Goal: Transaction & Acquisition: Purchase product/service

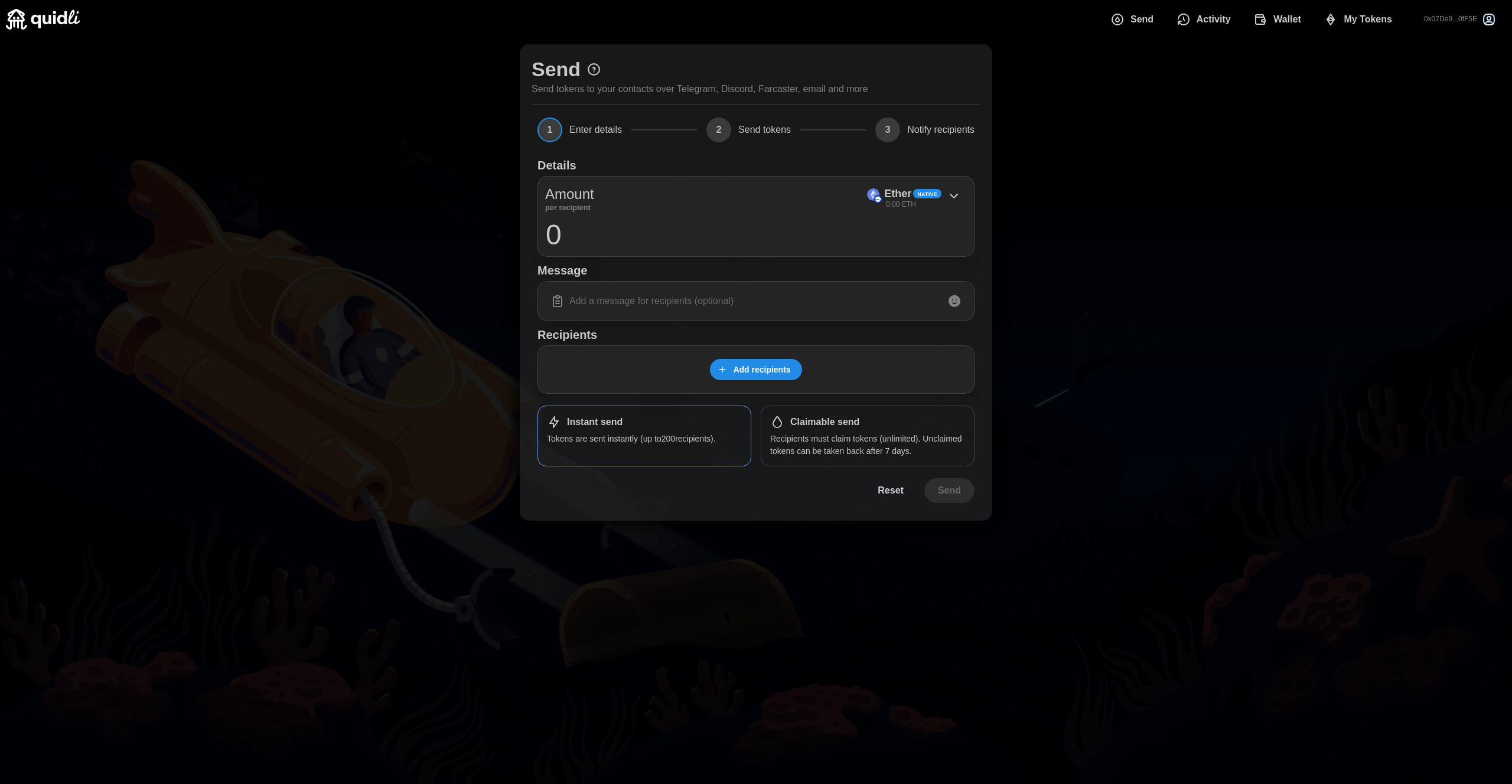
click at [1257, 19] on icon "dots" at bounding box center [1260, 19] width 14 height 14
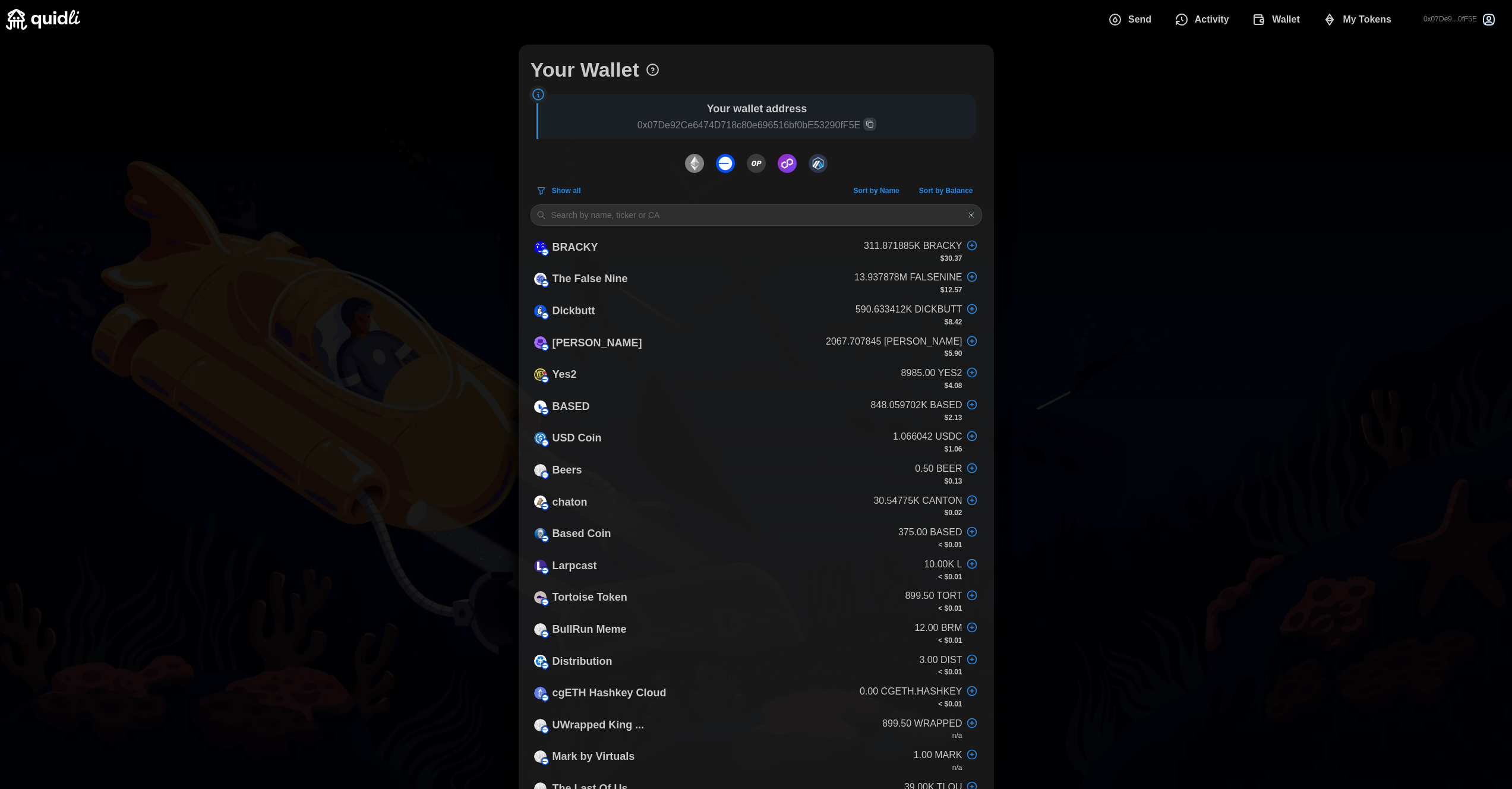
click at [708, 164] on div at bounding box center [756, 163] width 452 height 25
click at [703, 168] on img "dots" at bounding box center [695, 163] width 19 height 19
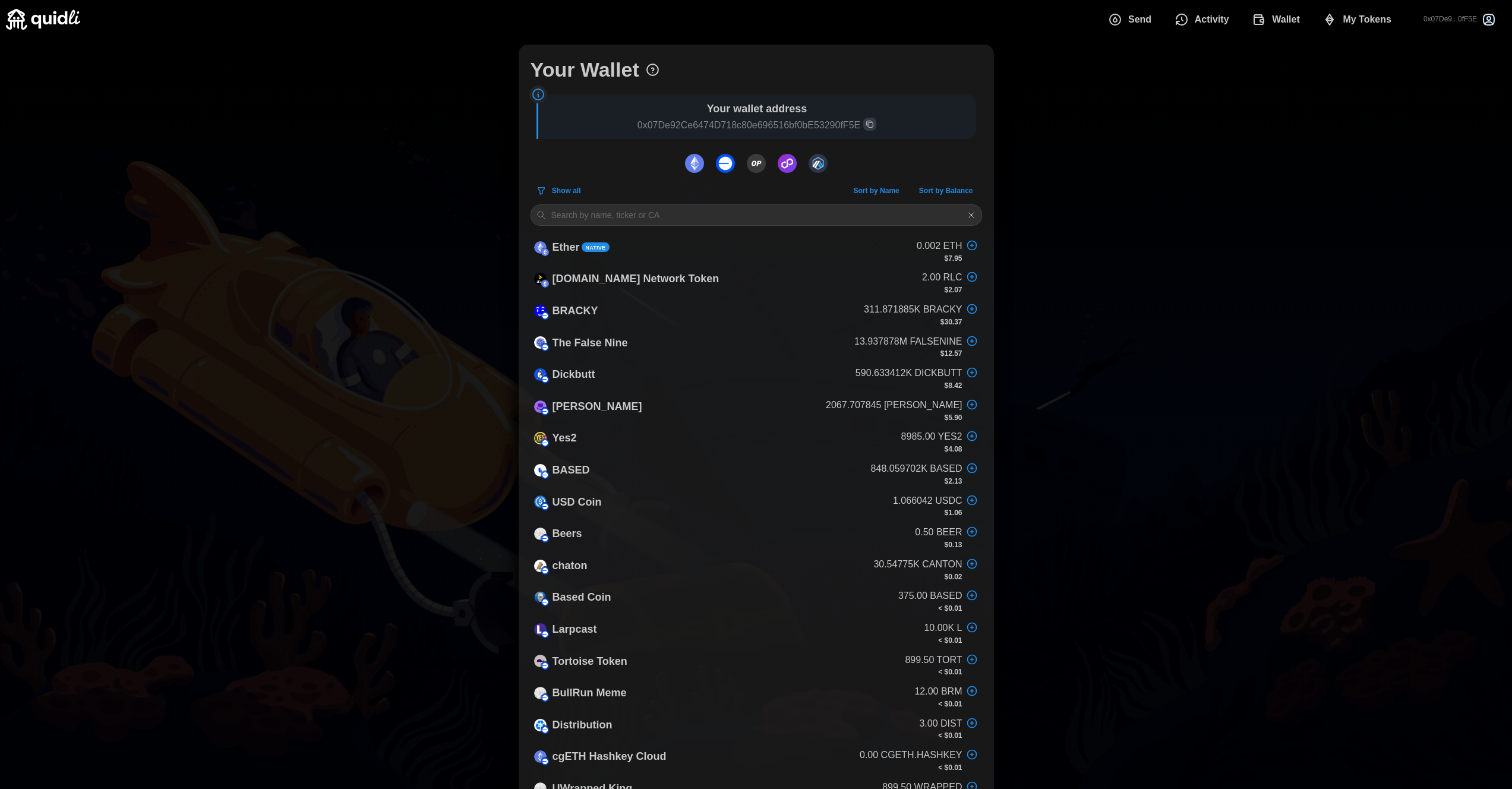
click at [737, 166] on div at bounding box center [756, 163] width 452 height 25
click at [731, 168] on img "dots" at bounding box center [726, 163] width 19 height 19
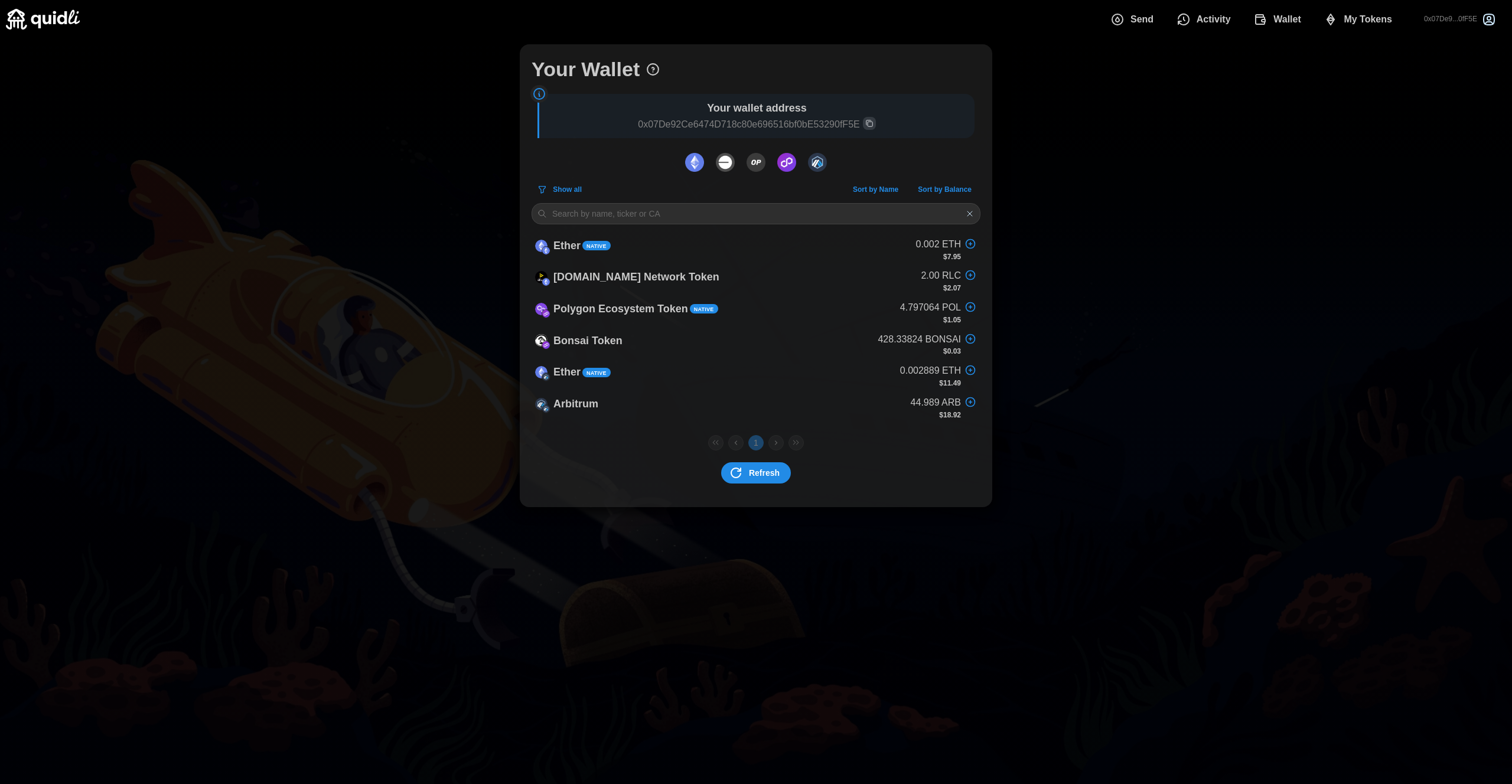
click at [790, 167] on img "dots" at bounding box center [787, 162] width 19 height 19
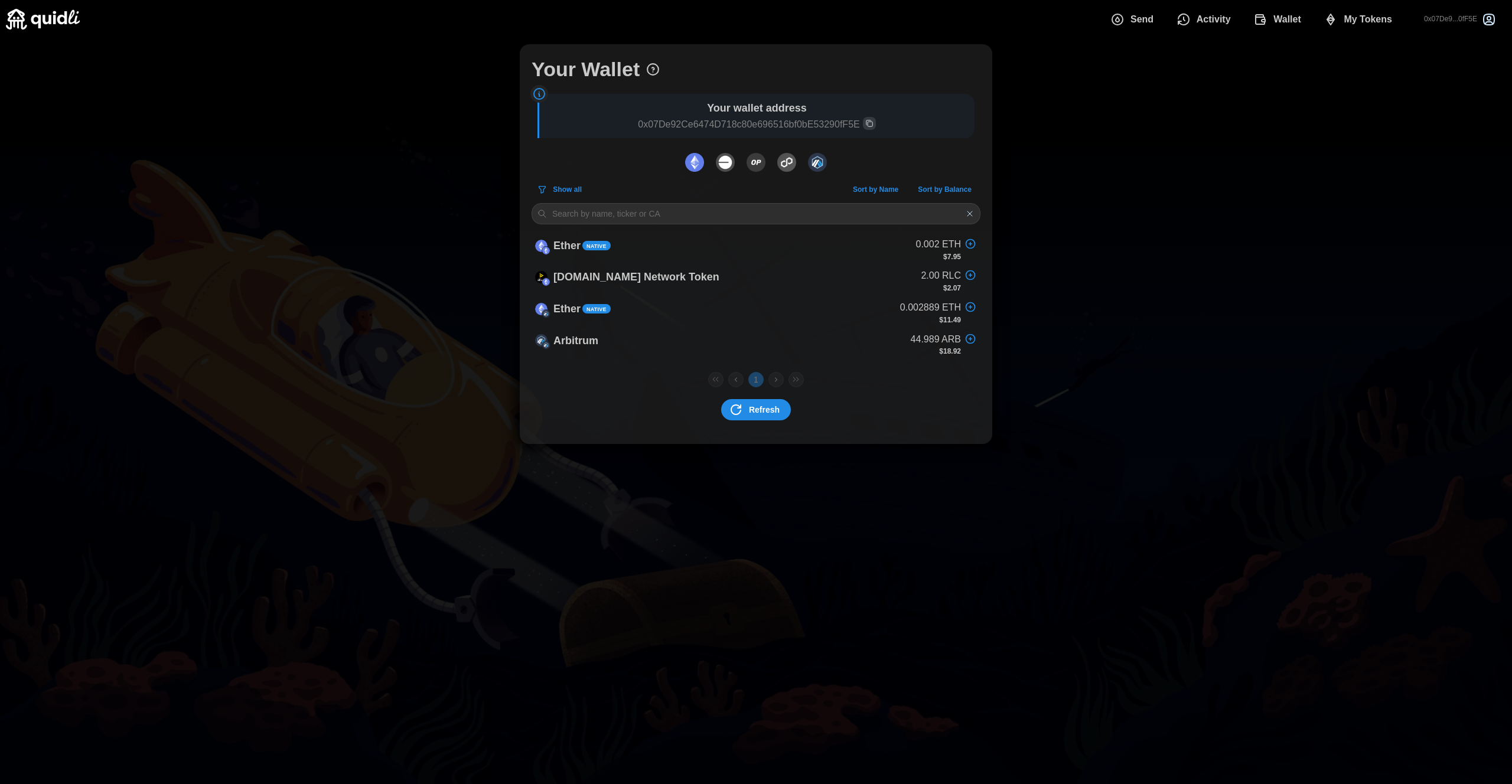
click at [826, 161] on img "dots" at bounding box center [817, 162] width 19 height 19
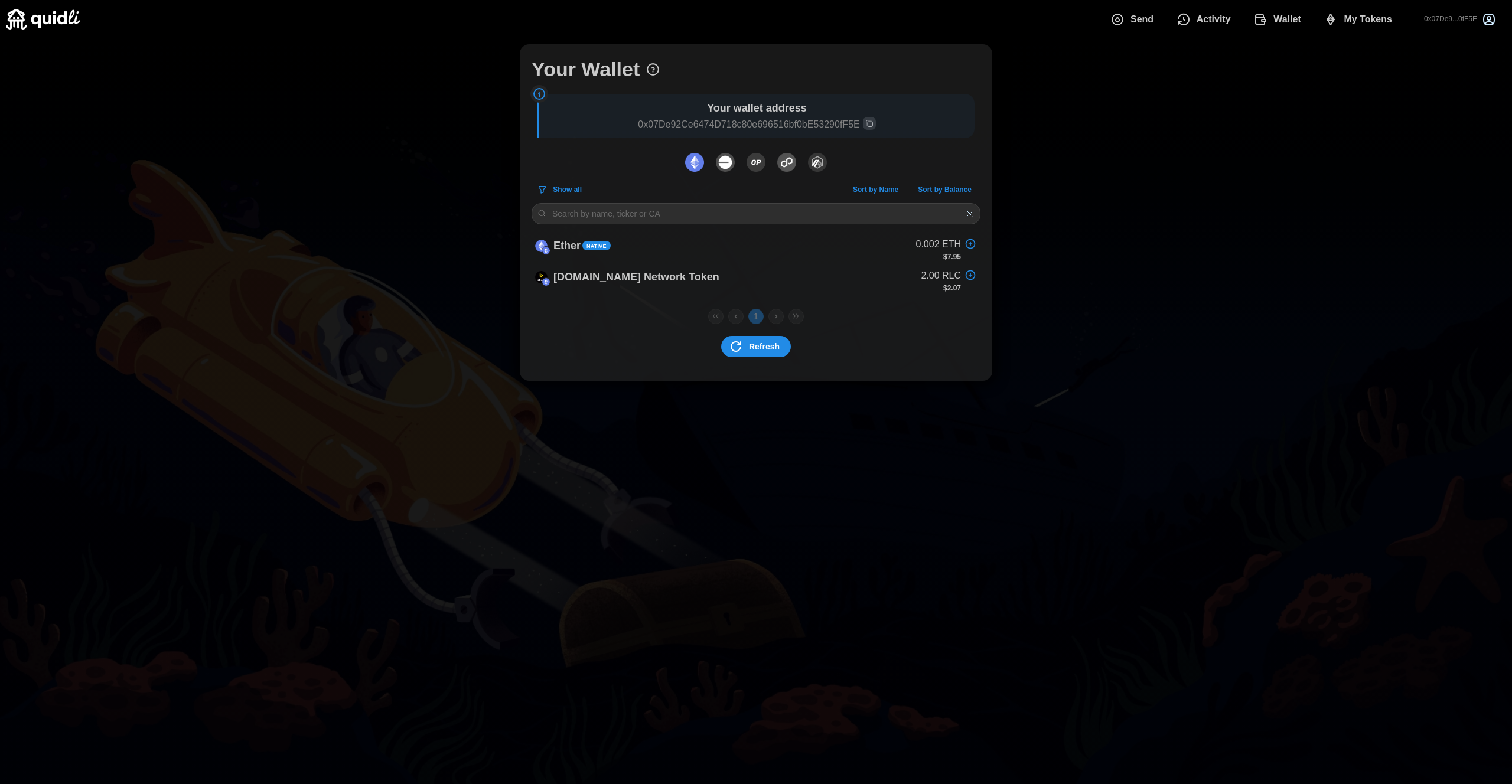
click at [1197, 13] on span "Activity" at bounding box center [1214, 19] width 34 height 24
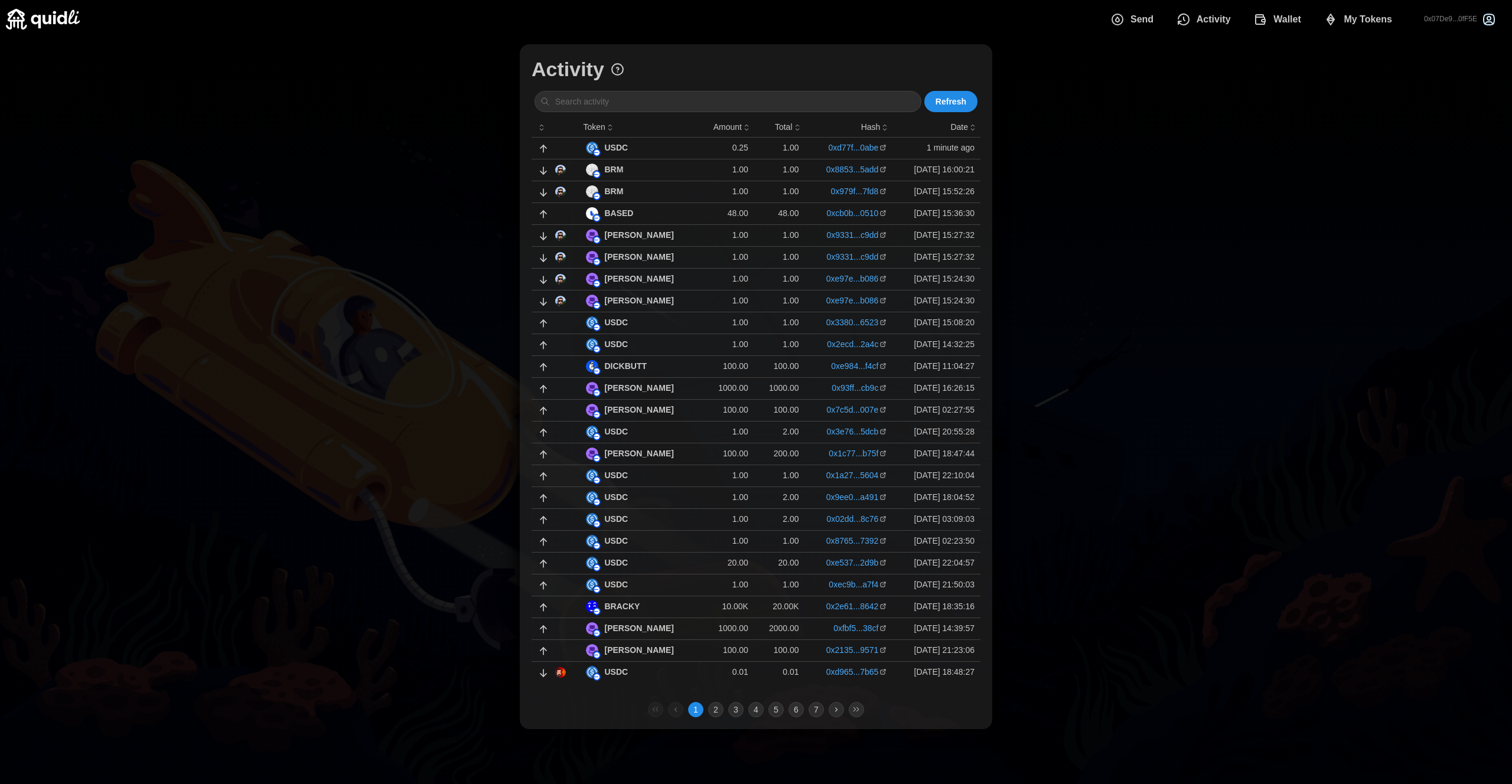
click at [709, 149] on p "0.25" at bounding box center [728, 148] width 41 height 12
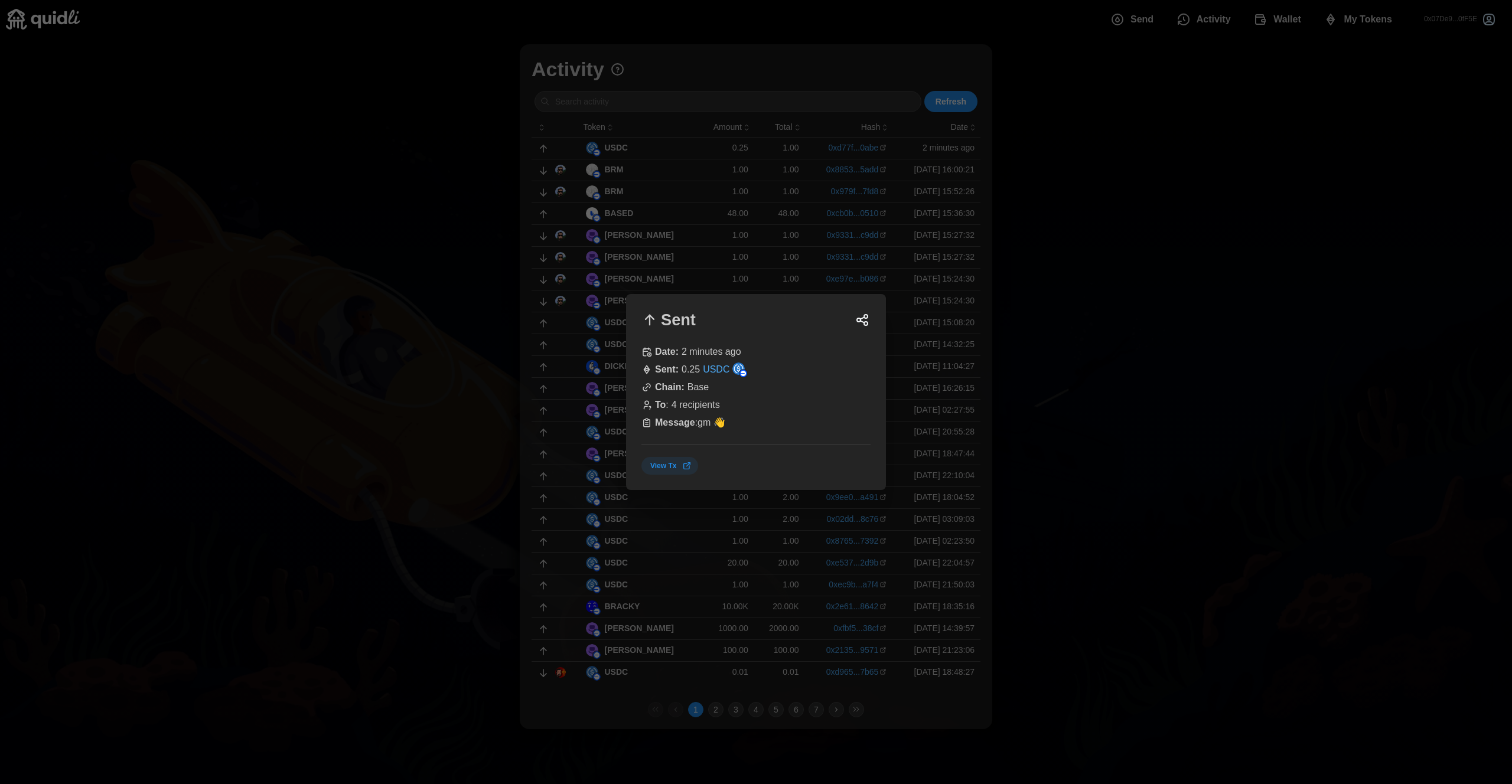
click at [1296, 102] on div at bounding box center [756, 392] width 1512 height 784
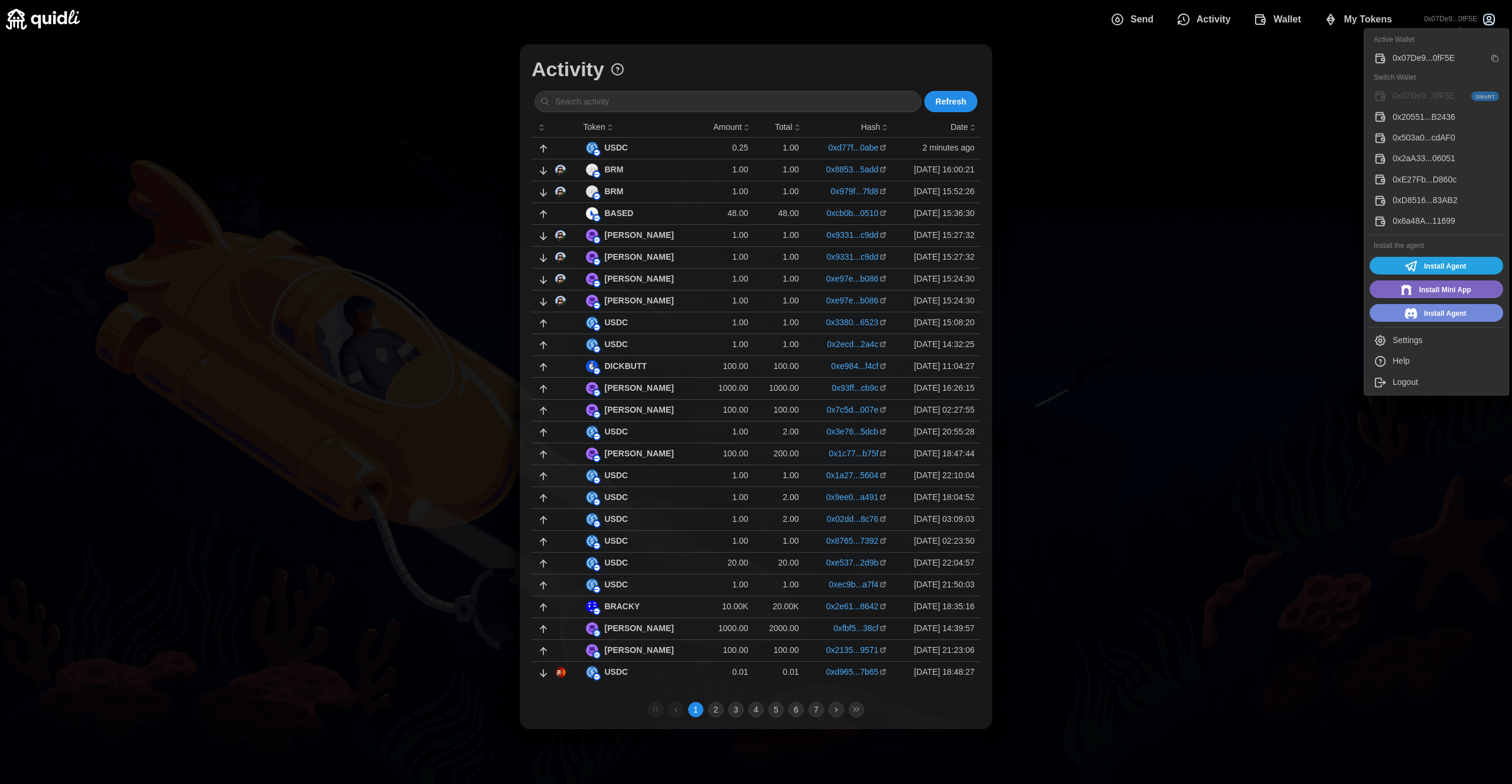
click at [1461, 20] on p "0x07De9...0fF5E" at bounding box center [1451, 19] width 53 height 10
click at [1408, 329] on div "Active Wallet 0x07De9...0fF5E Switch Wallet 0x07De9...0fF5E Smart 0x20551...B24…" at bounding box center [1436, 211] width 145 height 367
click at [1412, 340] on div "Settings" at bounding box center [1446, 341] width 106 height 13
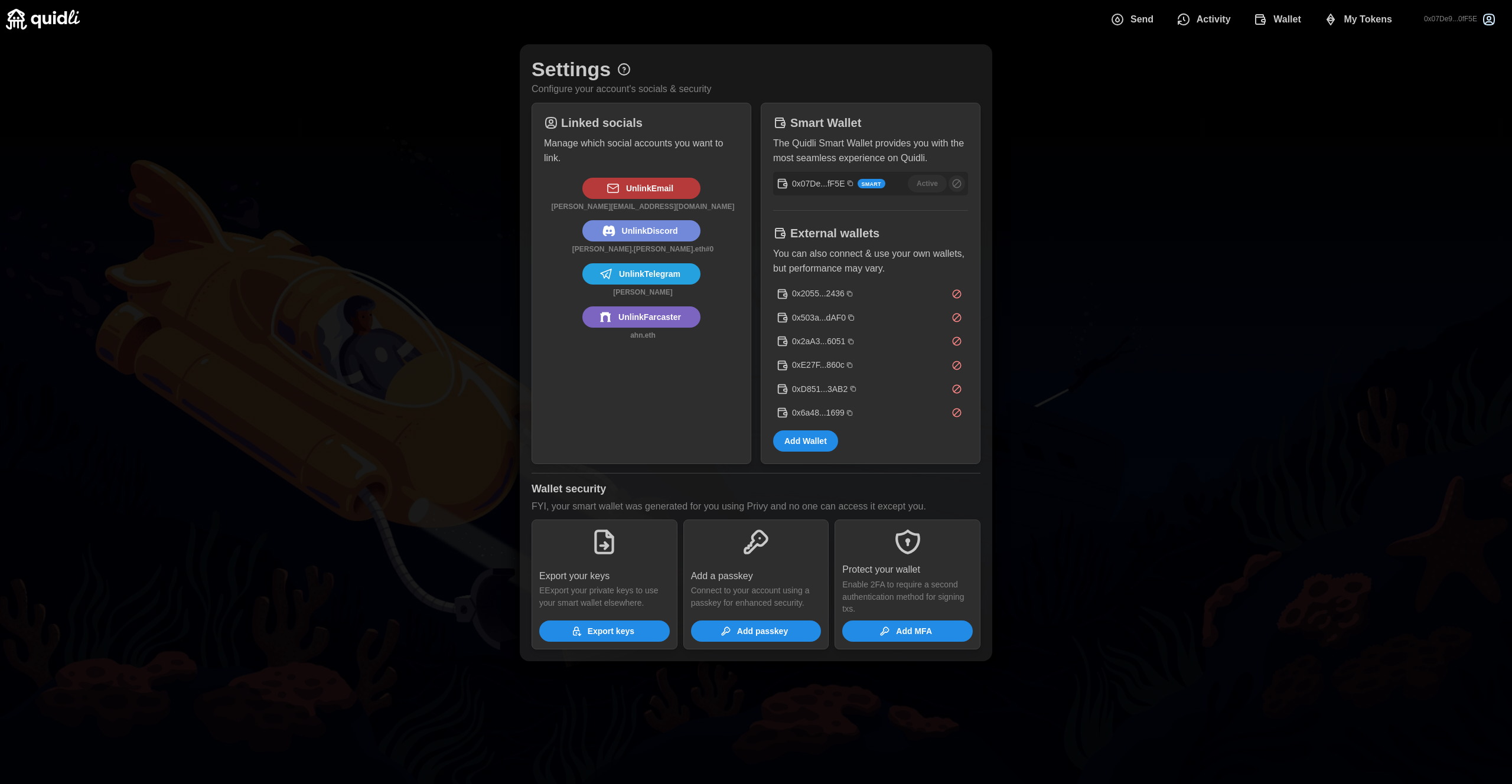
click at [1147, 19] on span "Send" at bounding box center [1142, 19] width 23 height 24
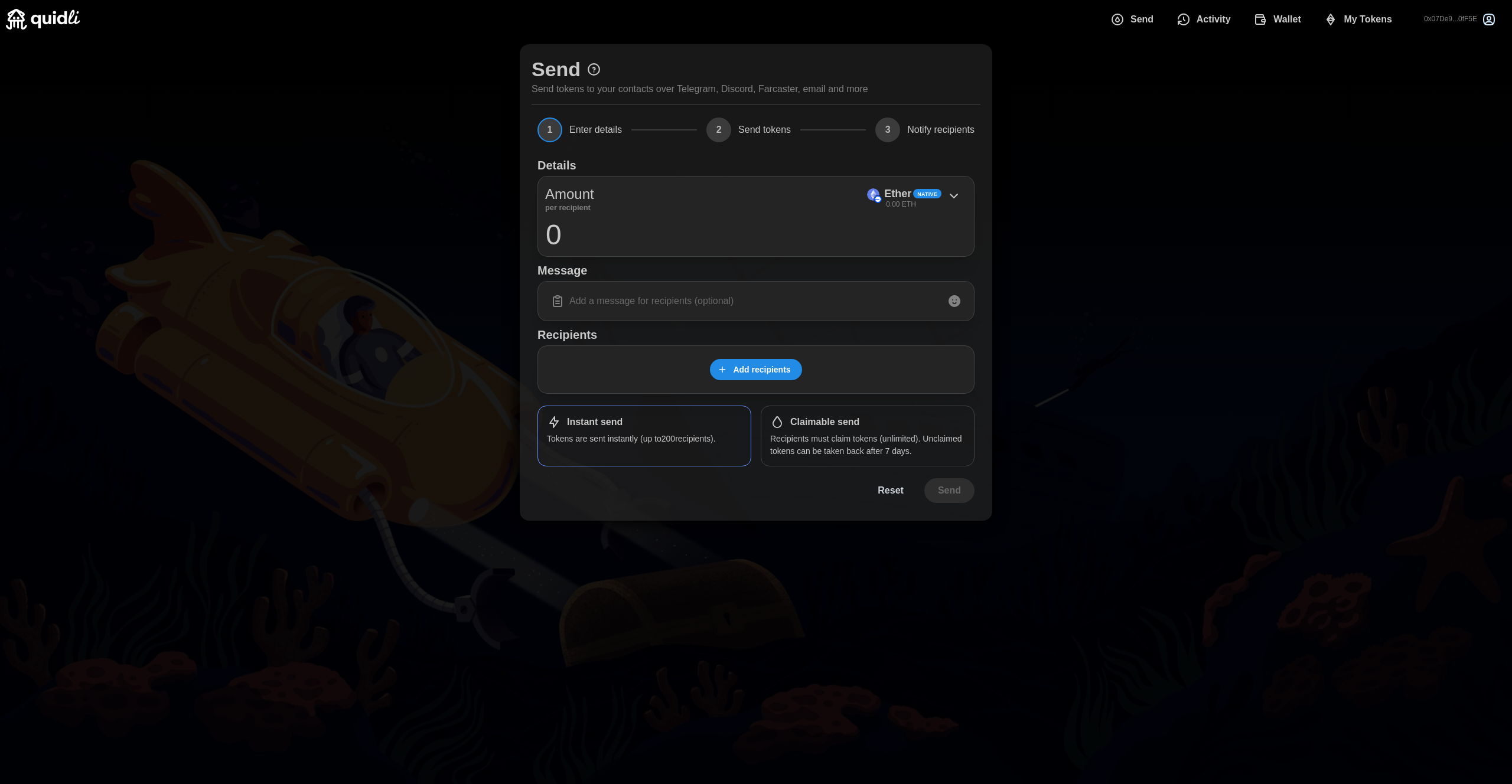
click at [1189, 226] on div "Send Send tokens to your contacts over Telegram, Discord, Farcaster, email and …" at bounding box center [756, 282] width 1512 height 488
click at [773, 371] on span "Add recipients" at bounding box center [761, 370] width 57 height 20
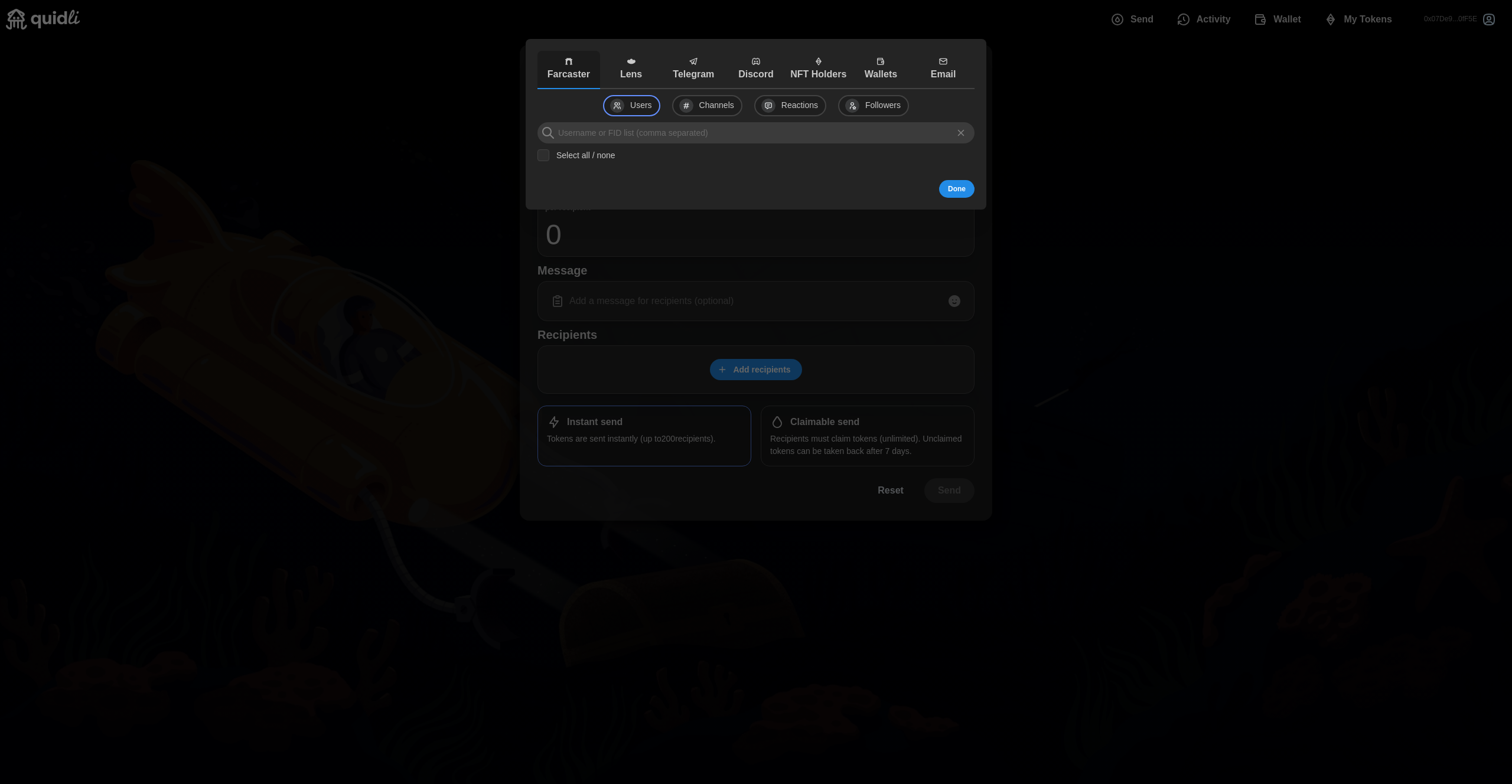
click at [706, 71] on p "Telegram" at bounding box center [693, 75] width 56 height 15
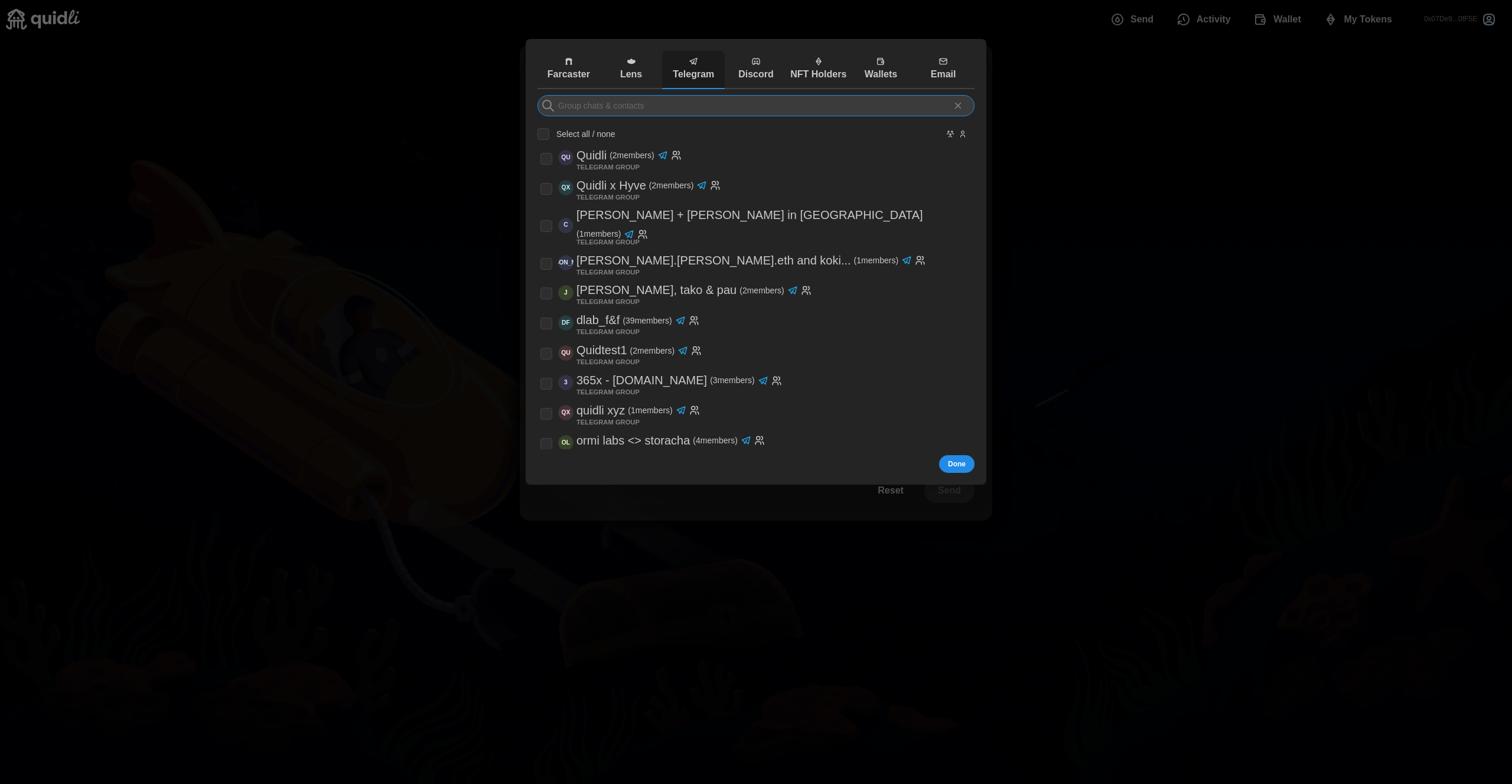
click at [730, 102] on input at bounding box center [755, 106] width 437 height 22
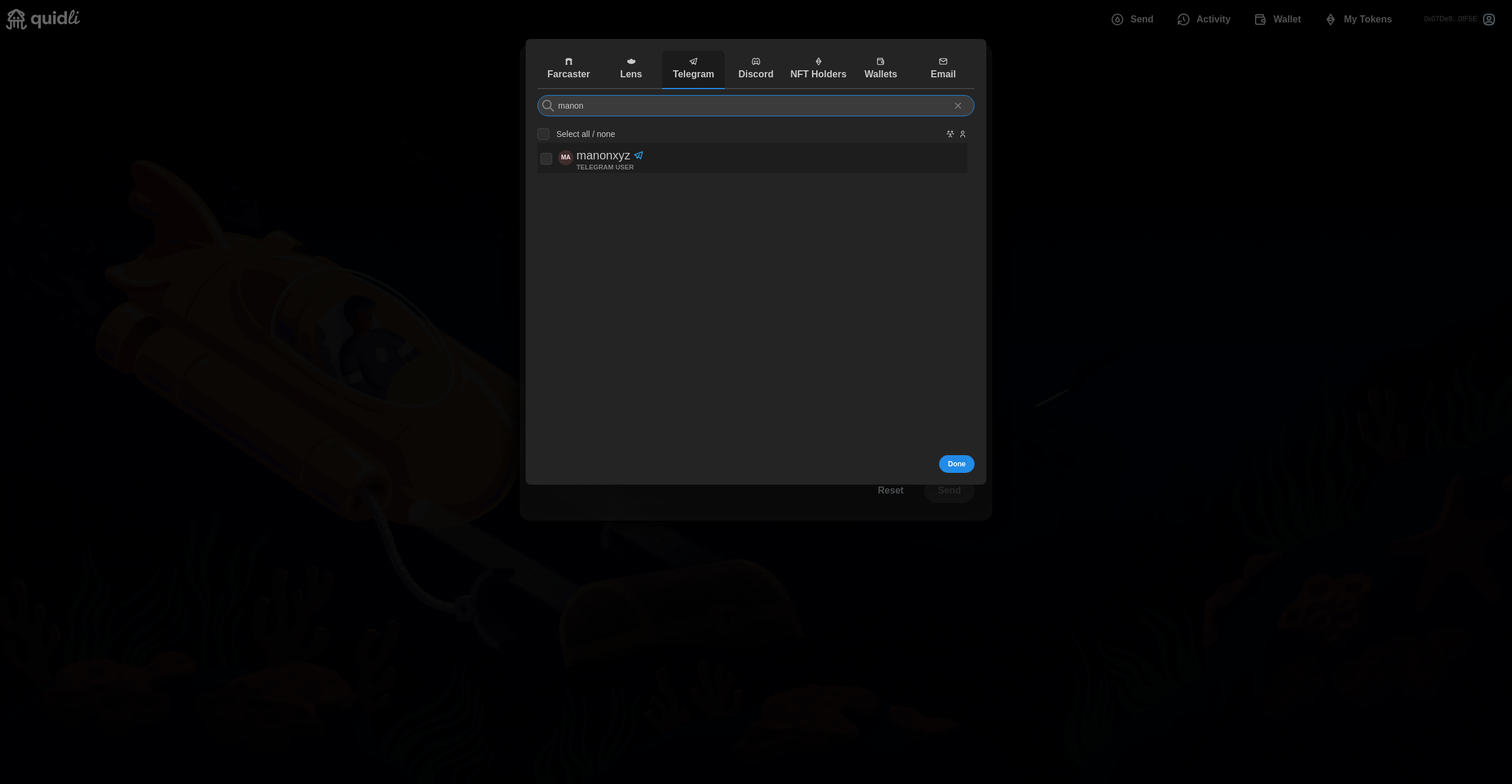
type input "manon"
click at [615, 166] on p "TELEGRAM USER" at bounding box center [604, 168] width 57 height 5
checkbox input "true"
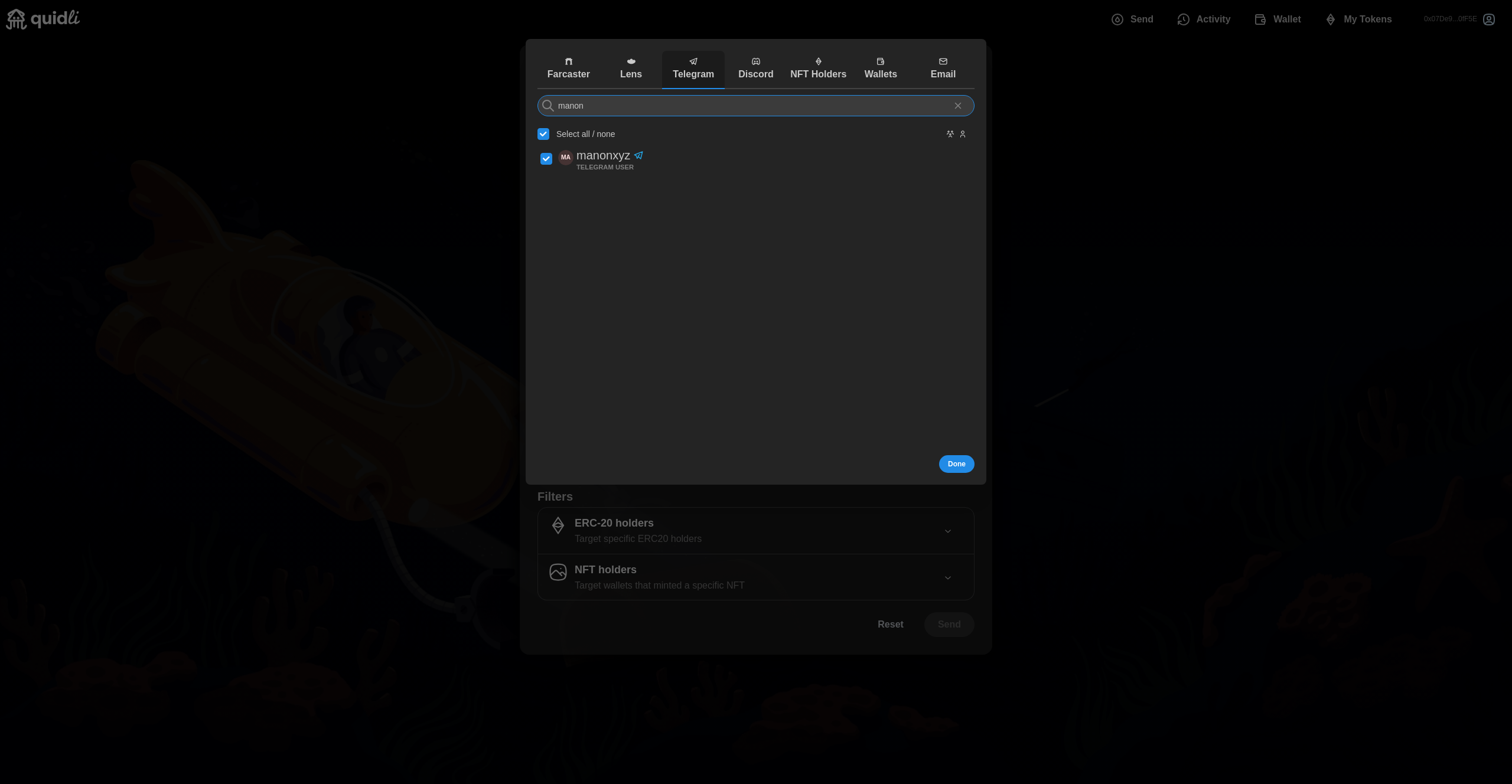
click at [636, 113] on input "manon" at bounding box center [755, 106] width 437 height 22
type input "g"
checkbox input "false"
type input "guillau"
click at [678, 148] on div "[PERSON_NAME]" at bounding box center [631, 156] width 110 height 20
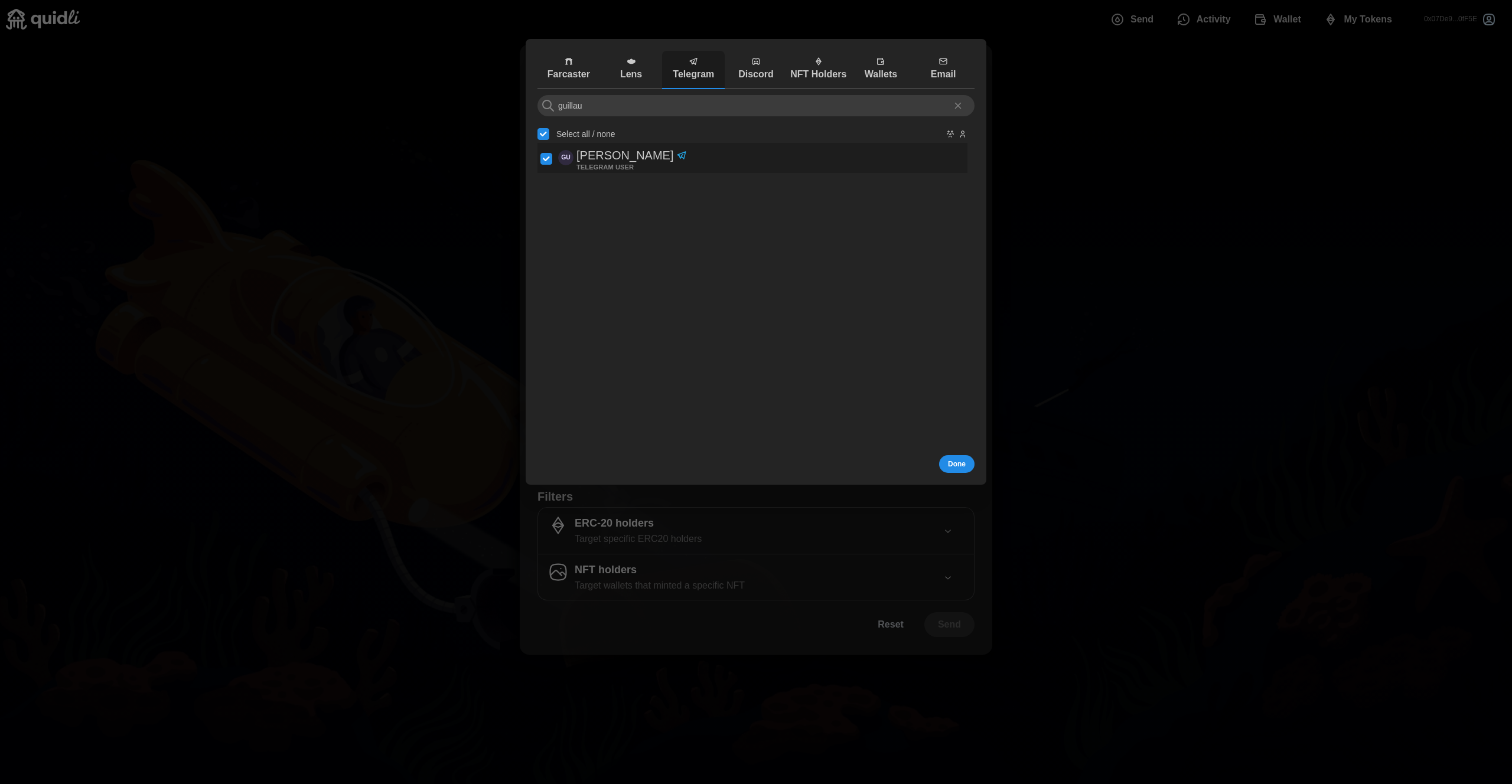
checkbox input "true"
click at [751, 59] on icon "button" at bounding box center [755, 60] width 9 height 9
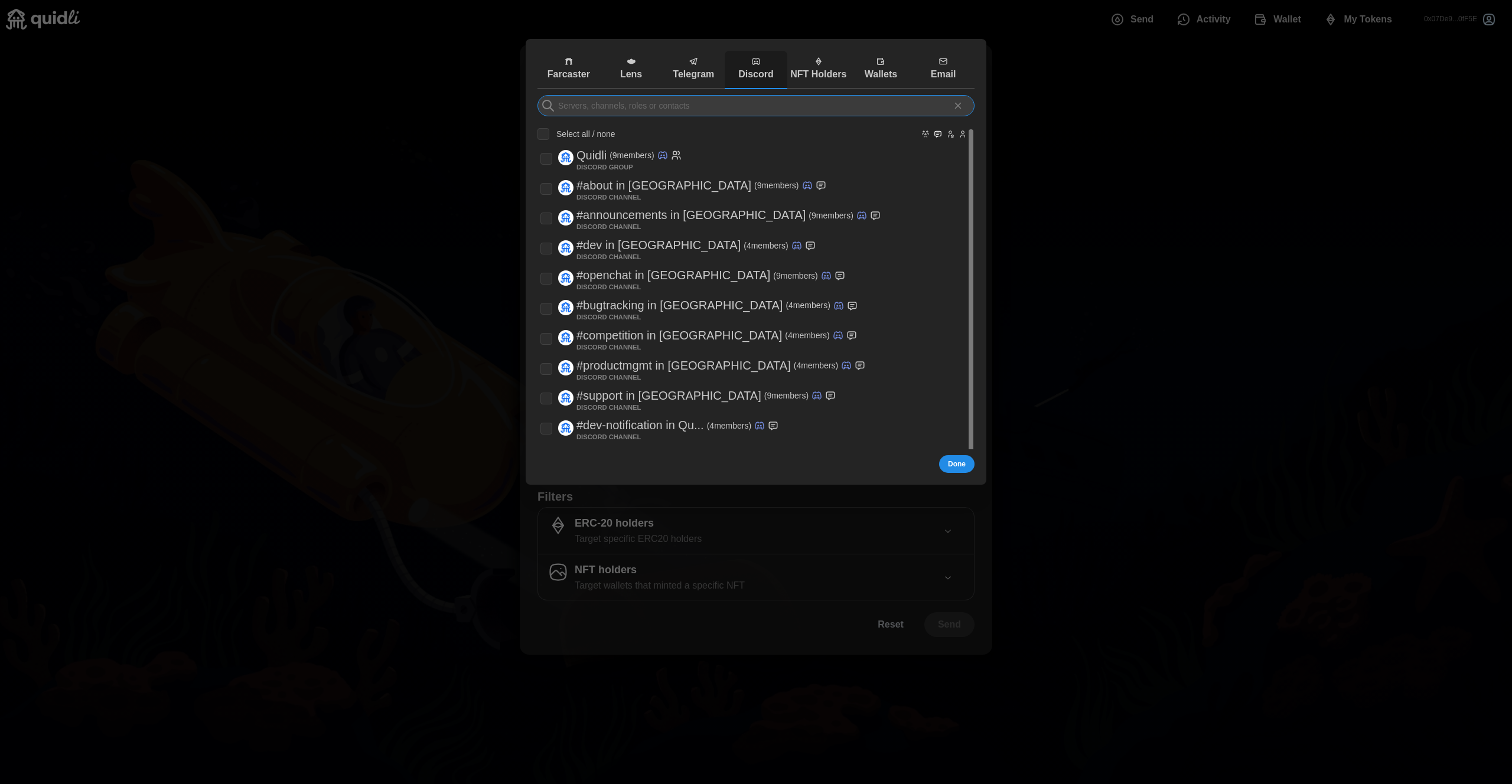
click at [720, 112] on input at bounding box center [755, 106] width 437 height 22
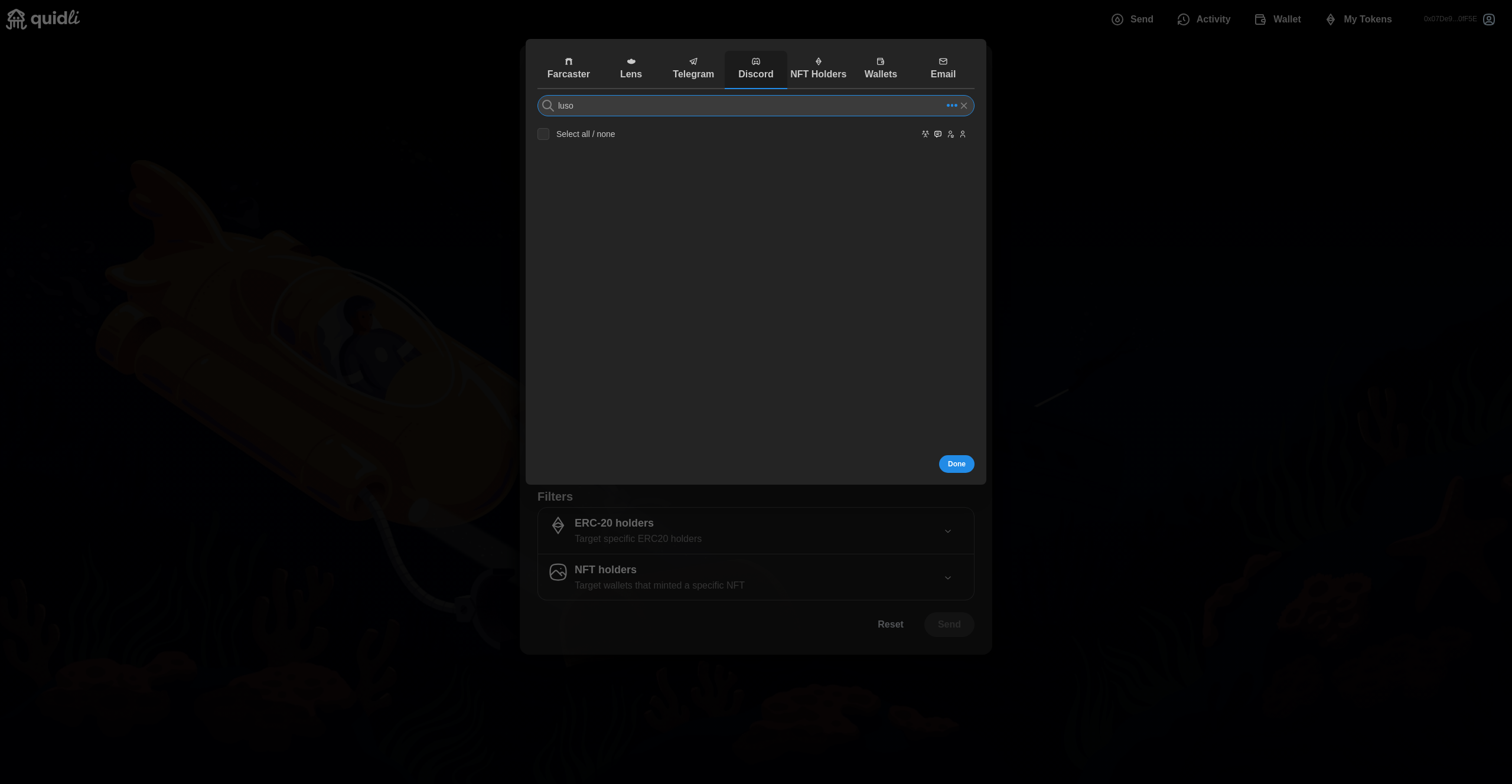
type input "luso"
click at [788, 496] on div at bounding box center [756, 392] width 1512 height 784
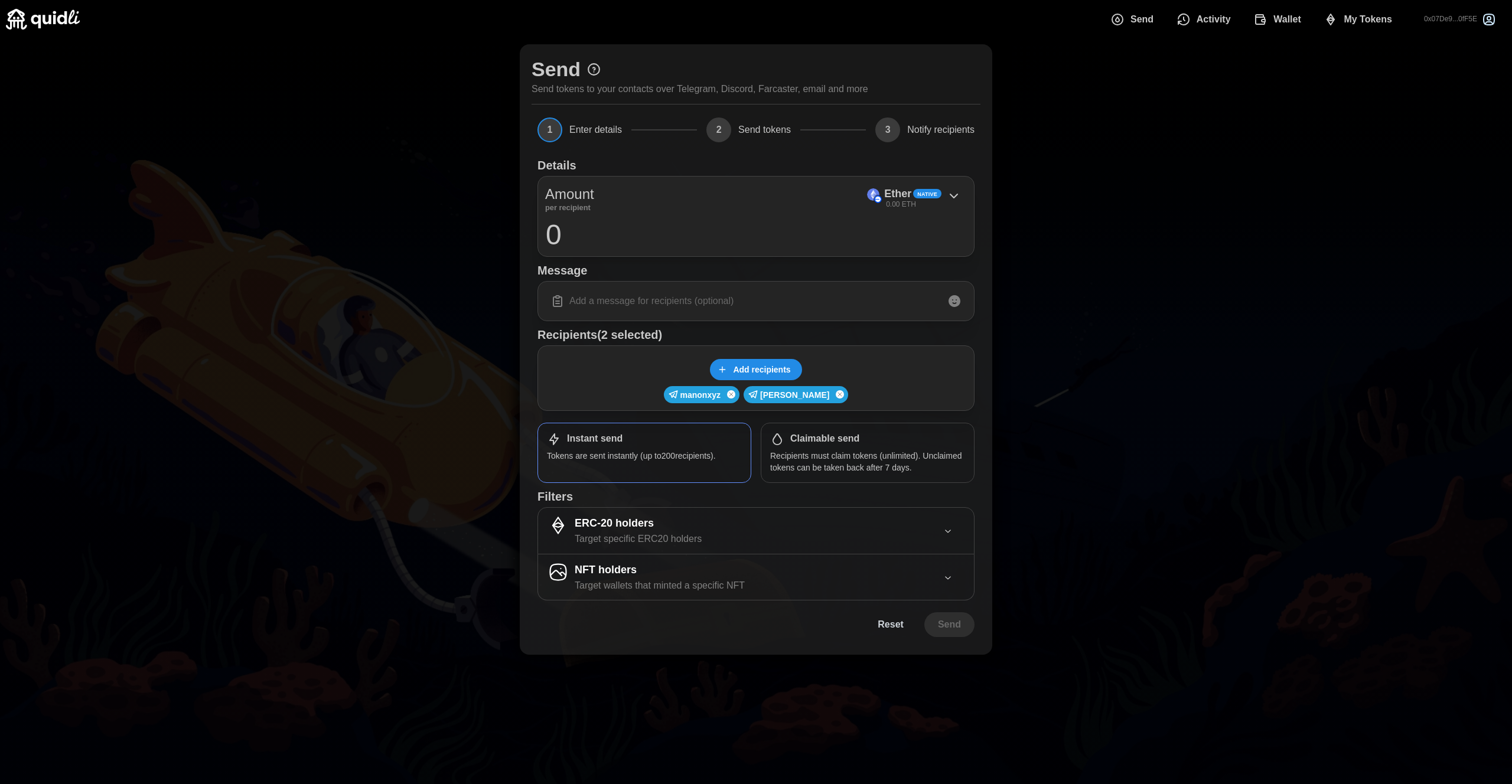
click at [763, 228] on input "0" at bounding box center [756, 235] width 422 height 30
click at [894, 189] on p "Ether" at bounding box center [898, 194] width 27 height 17
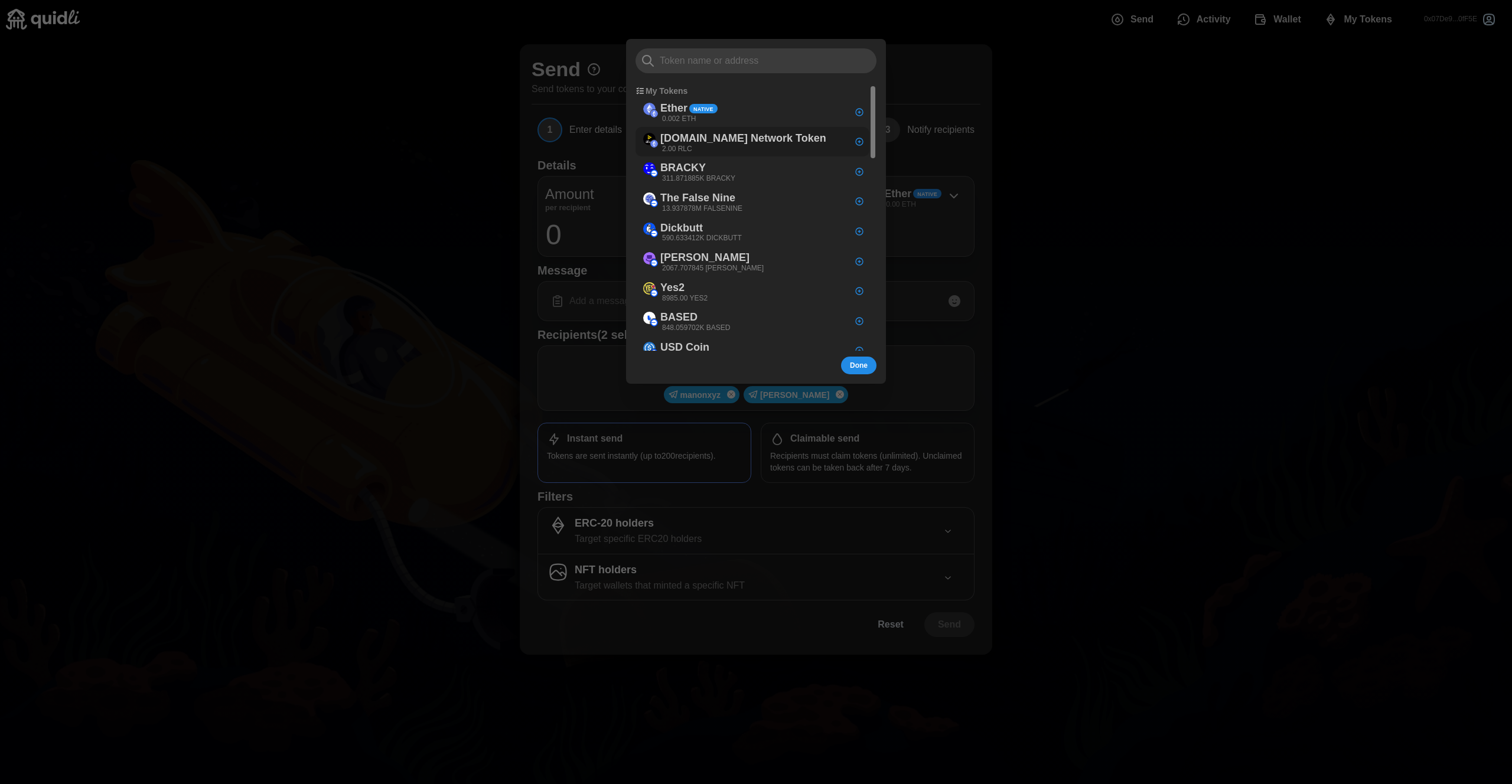
click at [720, 145] on p "[DOMAIN_NAME] Network Token" at bounding box center [744, 138] width 166 height 17
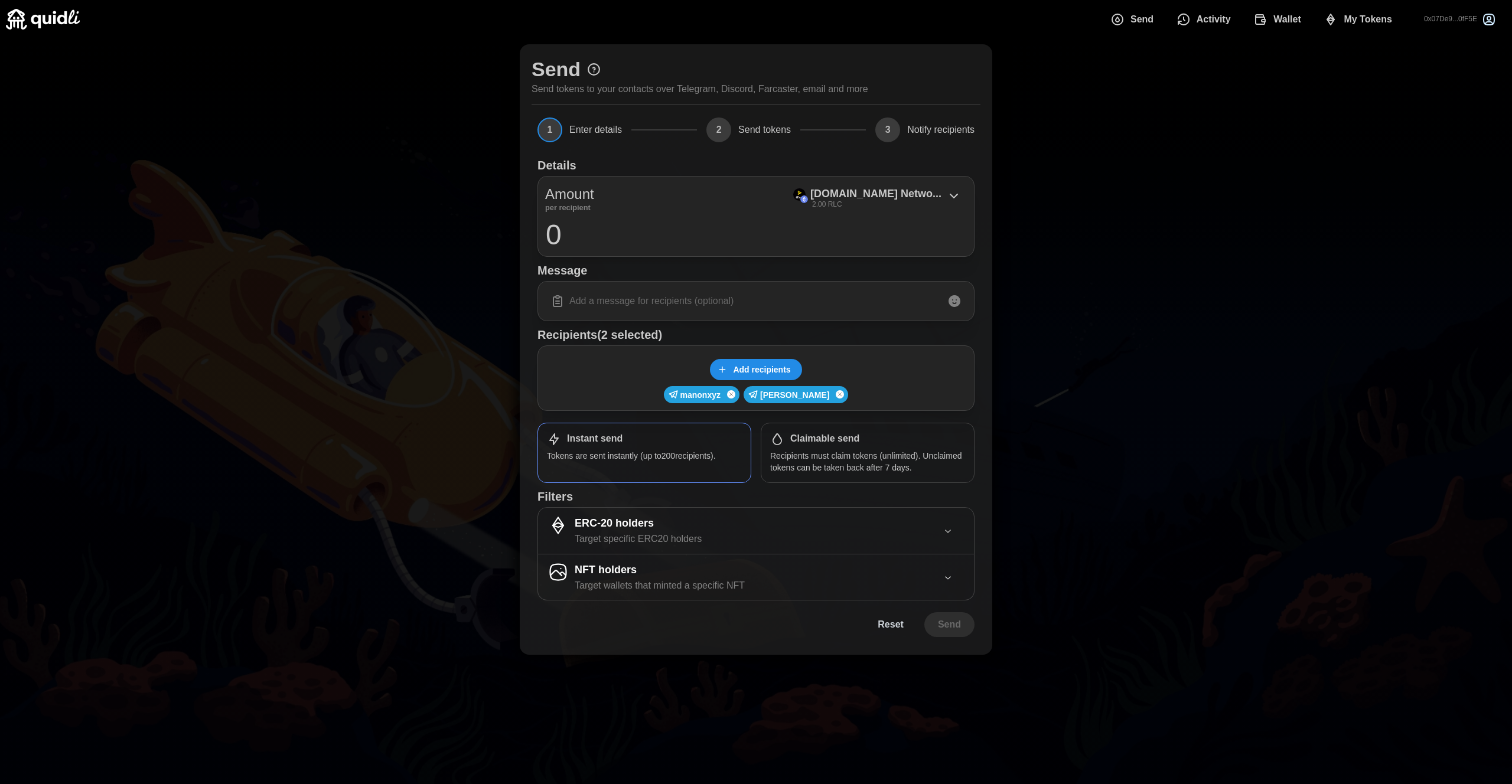
click at [629, 242] on input "0" at bounding box center [756, 235] width 422 height 30
type input "0.25"
click at [610, 300] on input at bounding box center [756, 301] width 422 height 25
type input "RLC TEST"
click at [950, 620] on span "Send" at bounding box center [950, 625] width 23 height 24
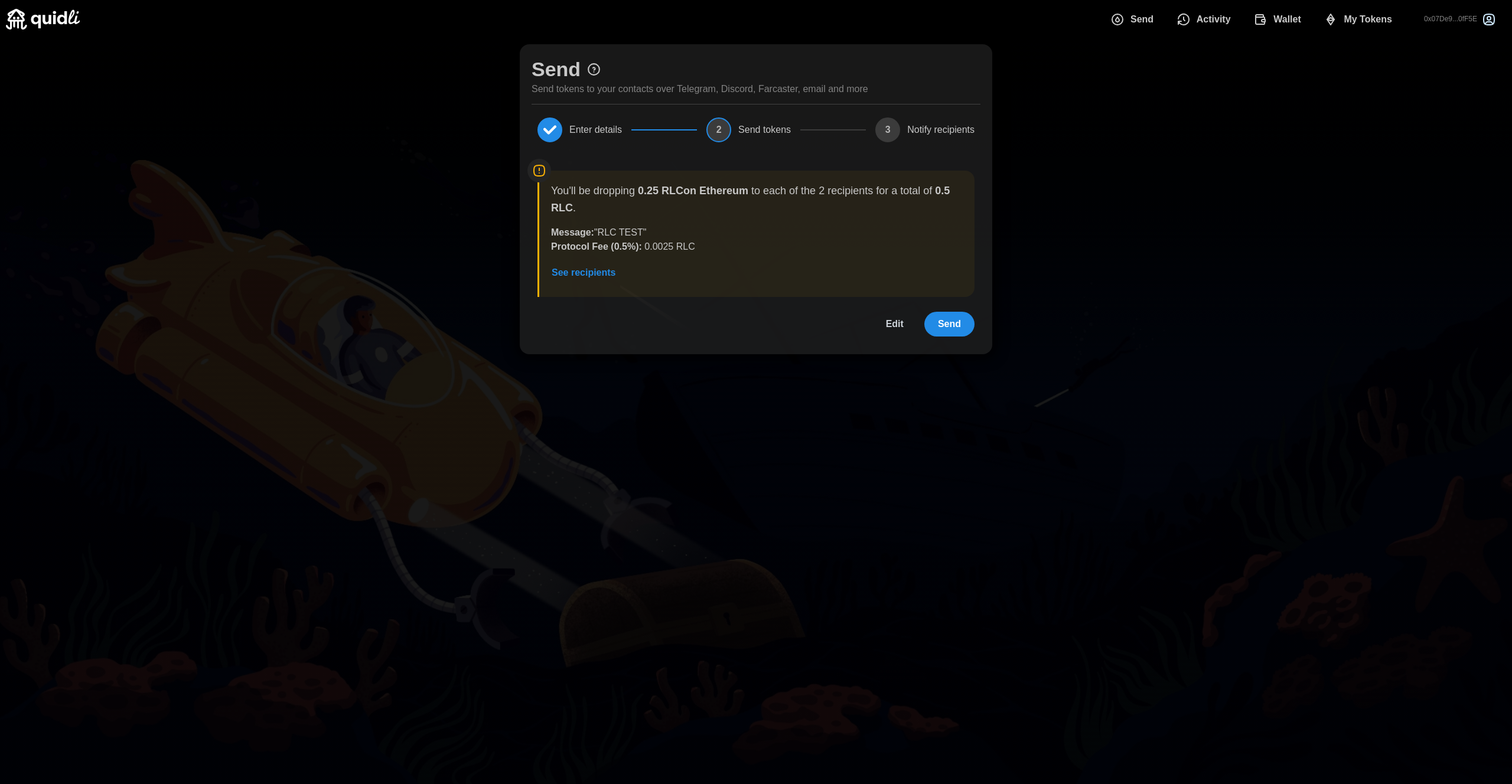
click at [963, 333] on button "Send" at bounding box center [949, 324] width 51 height 25
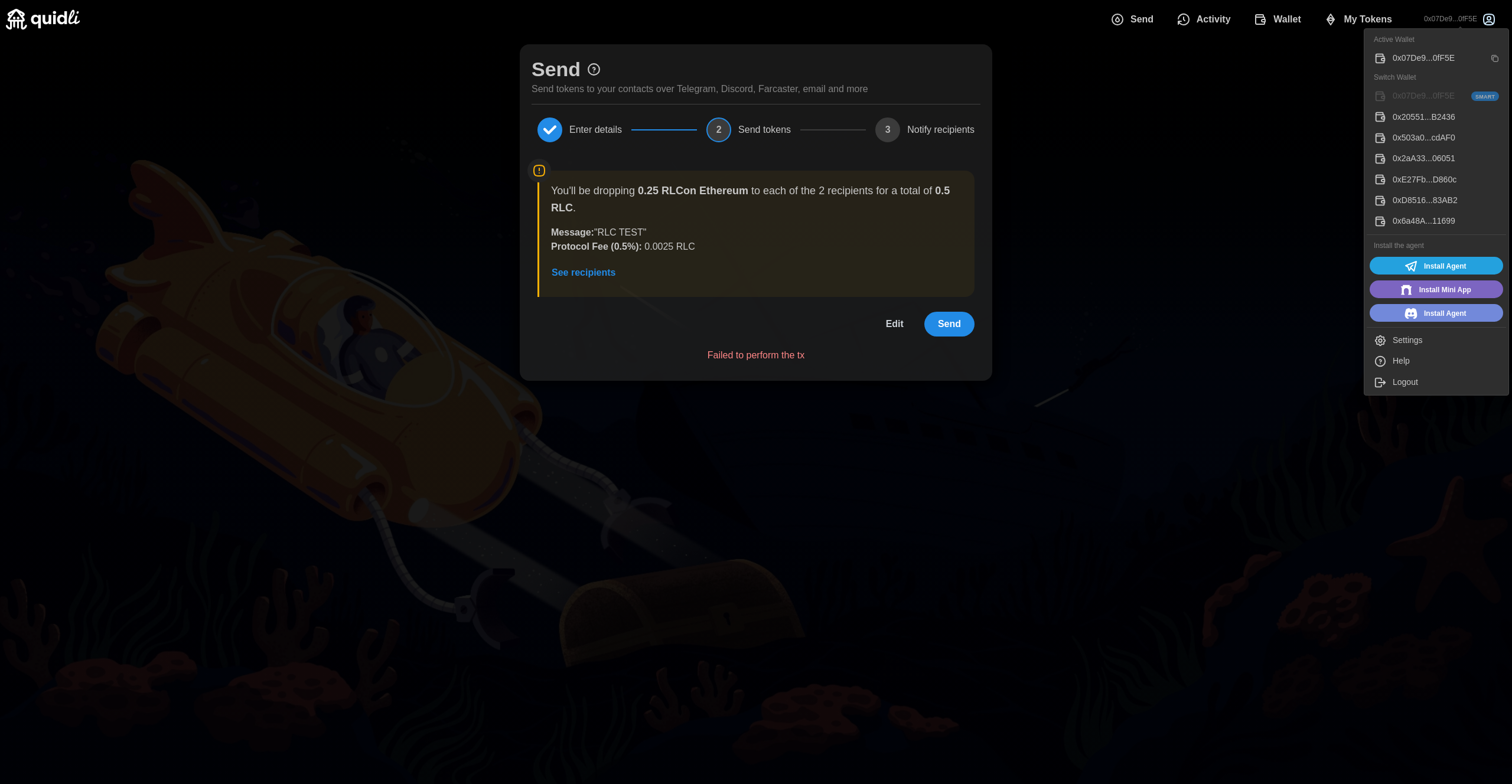
click at [1432, 17] on p "0x07De9...0fF5E" at bounding box center [1451, 19] width 53 height 10
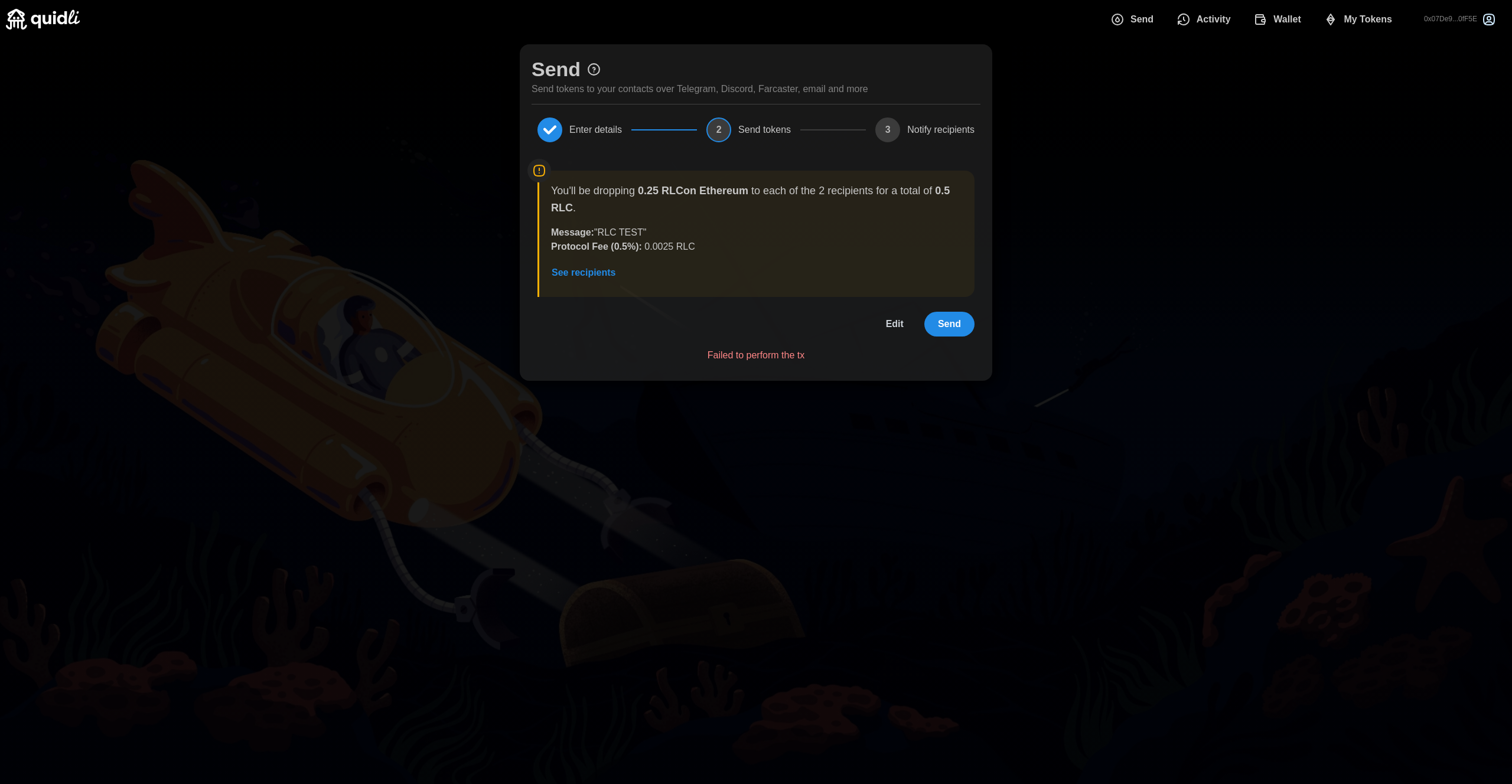
click at [1265, 138] on div "Send Send tokens to your contacts over Telegram, Discord, Farcaster, email and …" at bounding box center [756, 212] width 1512 height 348
click at [886, 317] on span "Edit" at bounding box center [894, 324] width 17 height 24
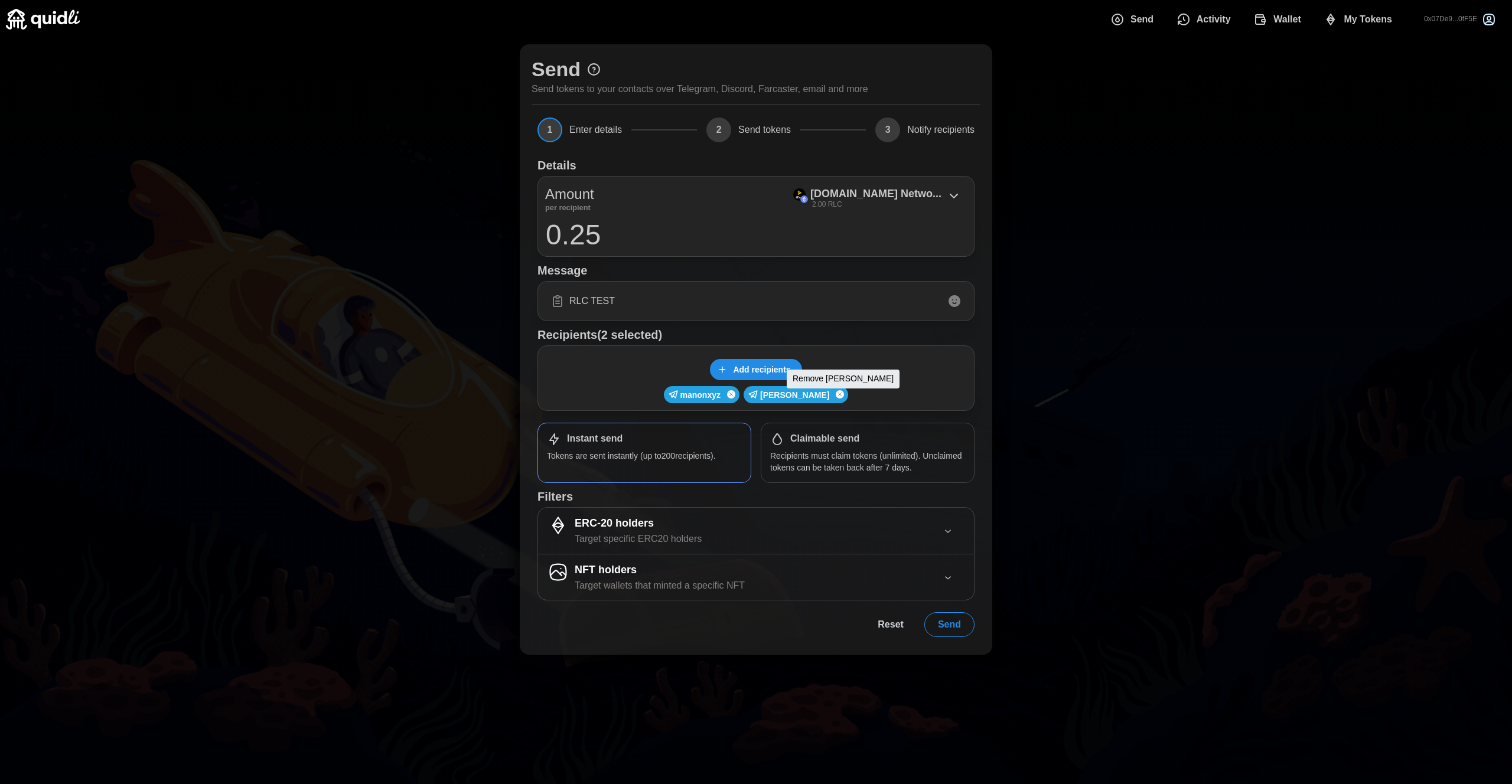
drag, startPoint x: 840, startPoint y: 395, endPoint x: 782, endPoint y: 404, distance: 58.7
click at [840, 395] on icon "Remove user" at bounding box center [840, 394] width 3 height 3
click at [788, 395] on icon "Remove user" at bounding box center [785, 394] width 7 height 14
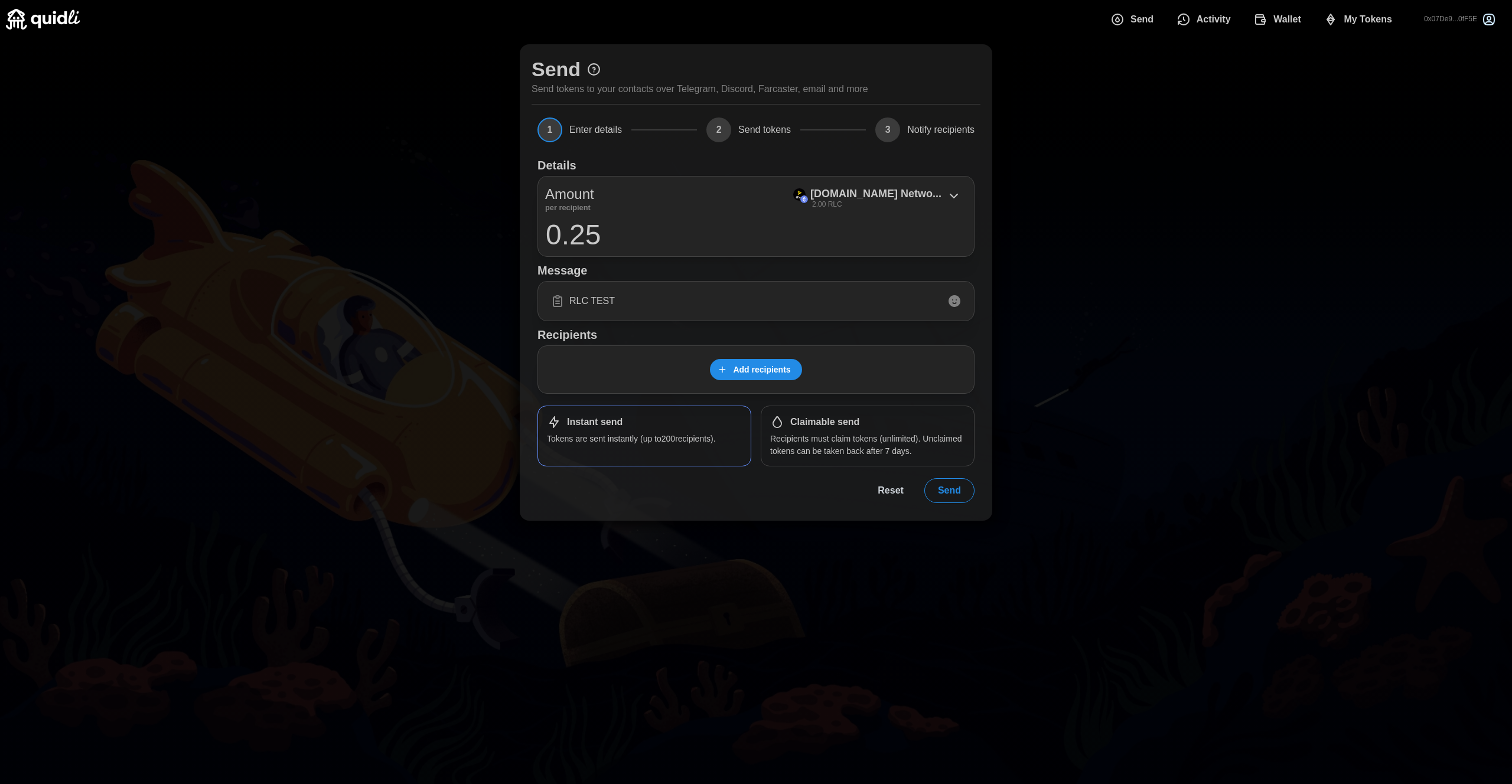
click at [791, 366] on button "Add recipients" at bounding box center [756, 370] width 91 height 22
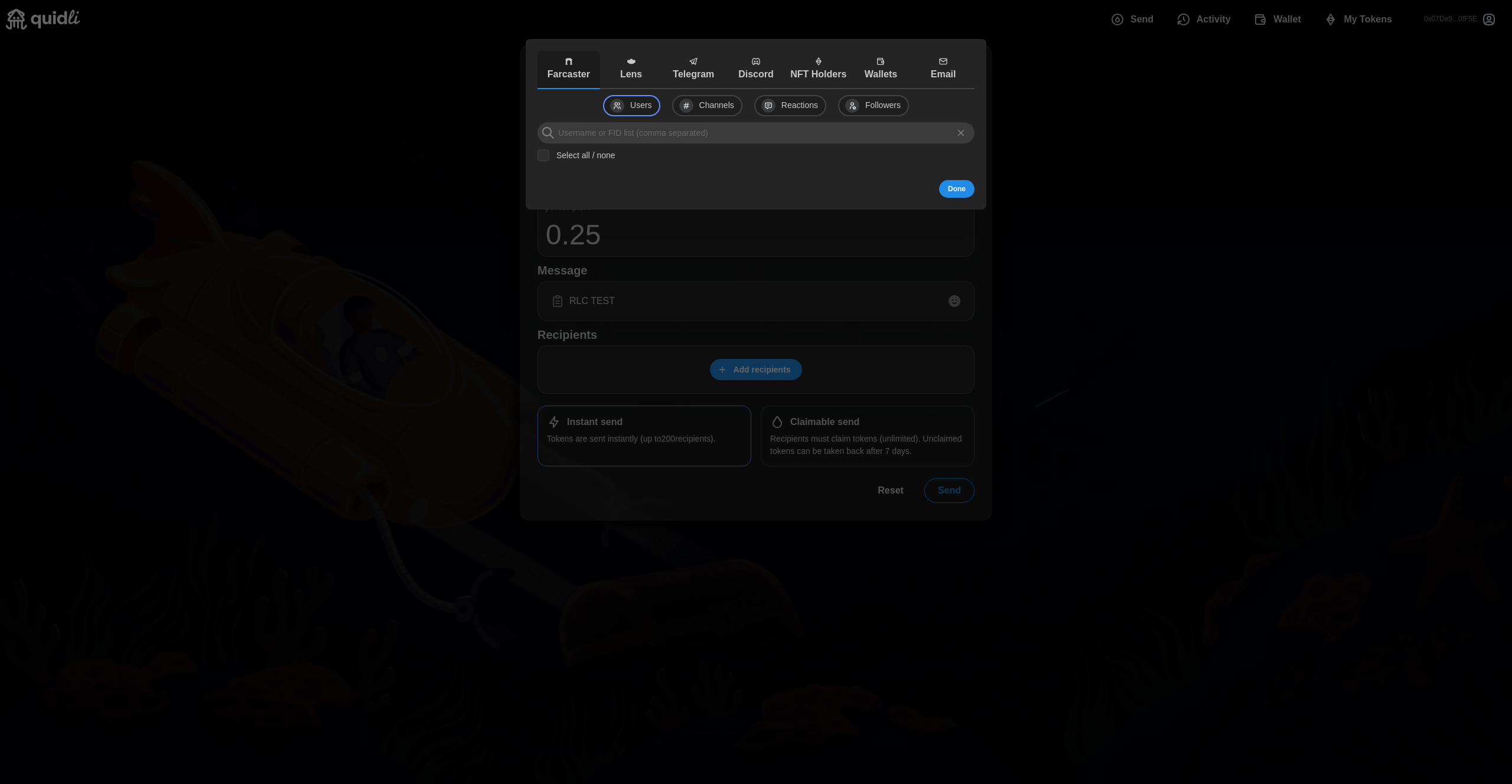
click at [756, 69] on p "Discord" at bounding box center [756, 75] width 56 height 15
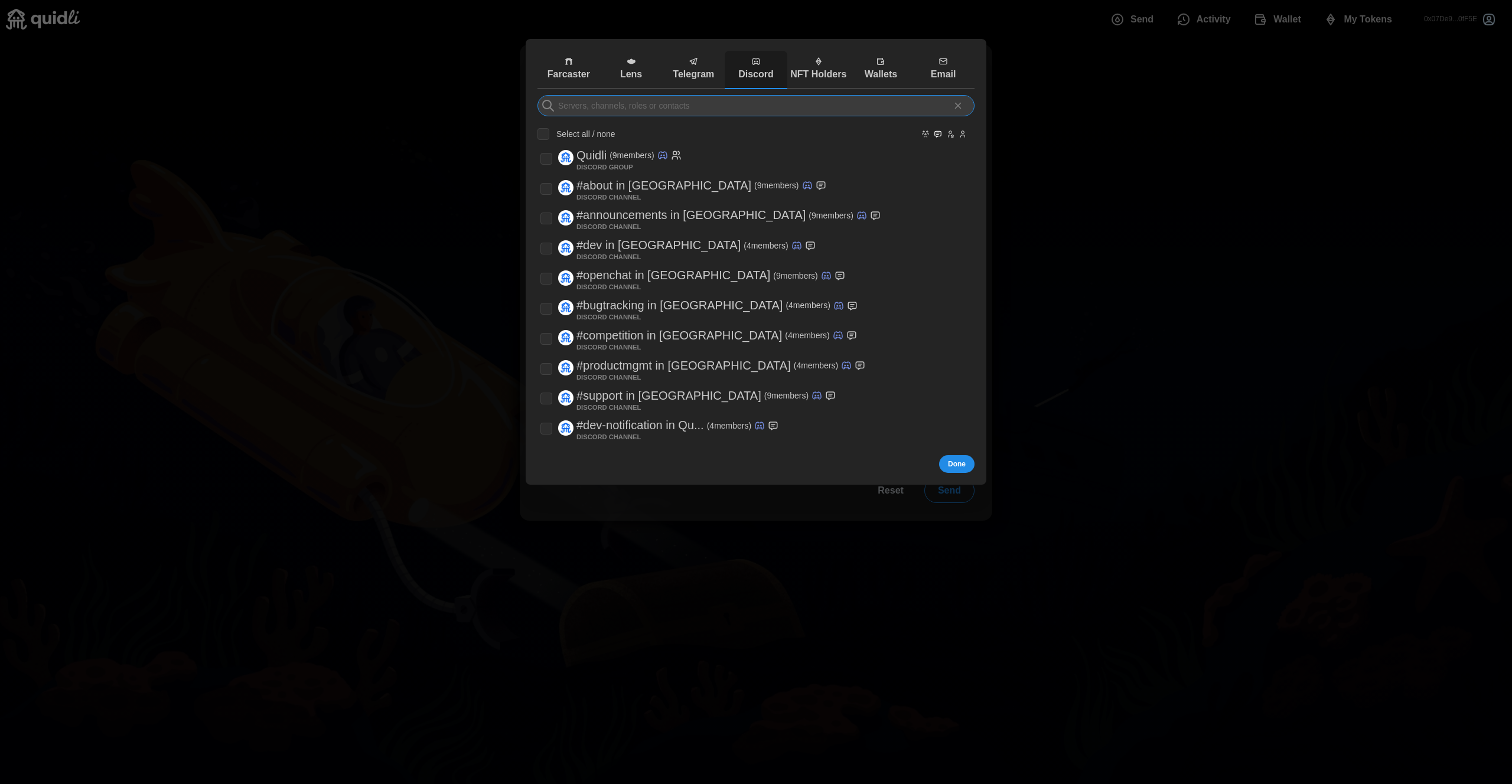
click at [769, 112] on input at bounding box center [755, 106] width 437 height 22
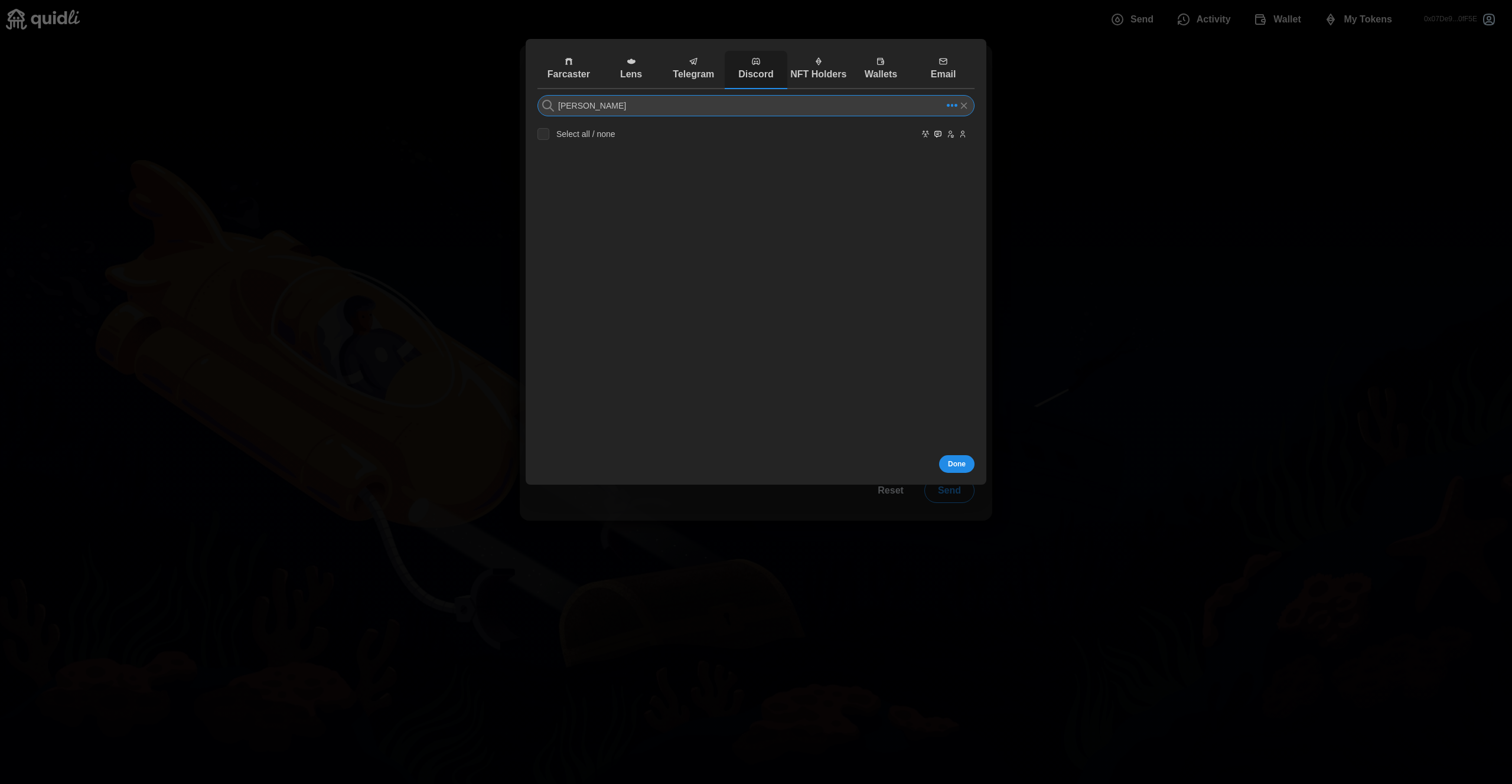
type input "[PERSON_NAME]"
click at [686, 74] on p "Telegram" at bounding box center [693, 75] width 56 height 15
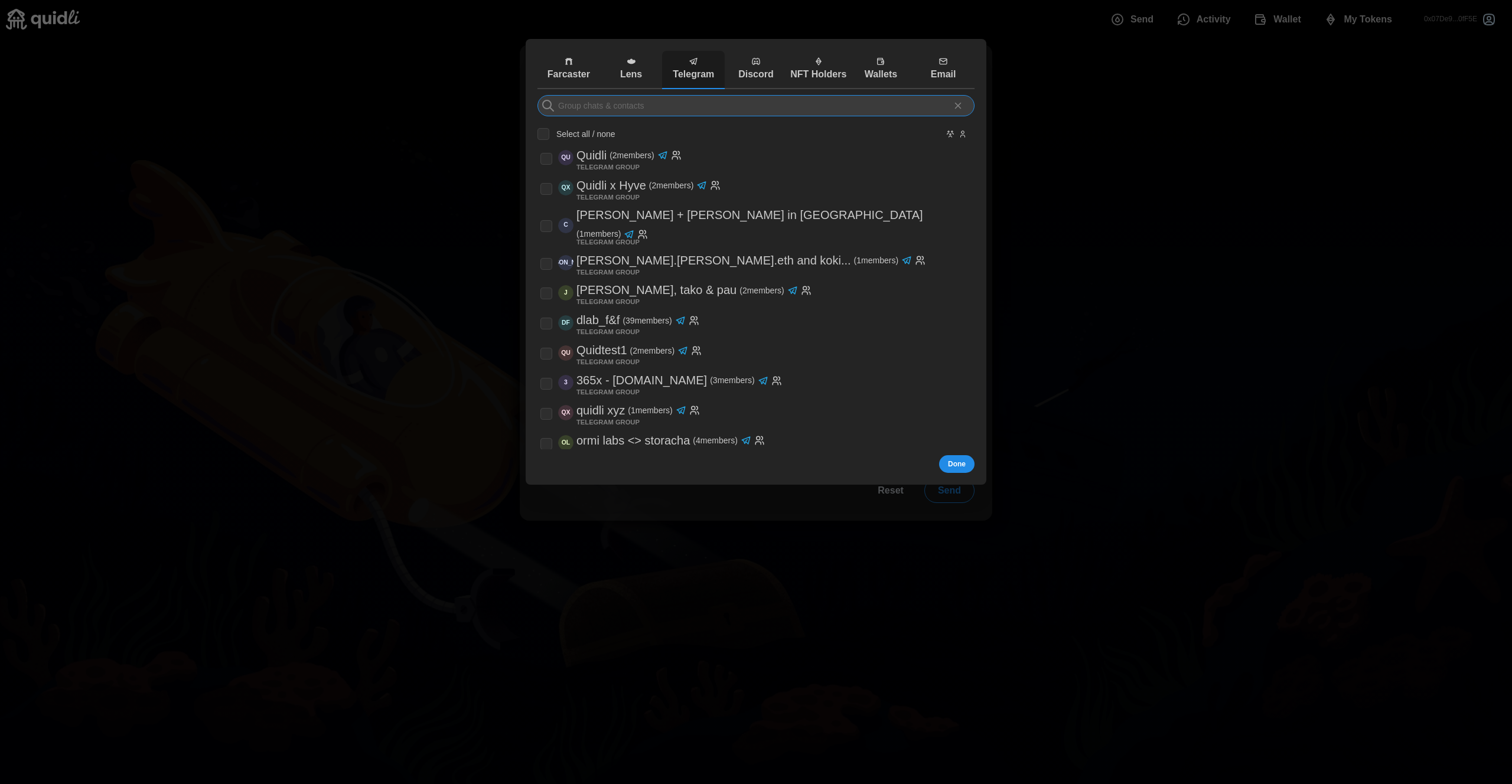
click at [642, 112] on input at bounding box center [755, 106] width 437 height 22
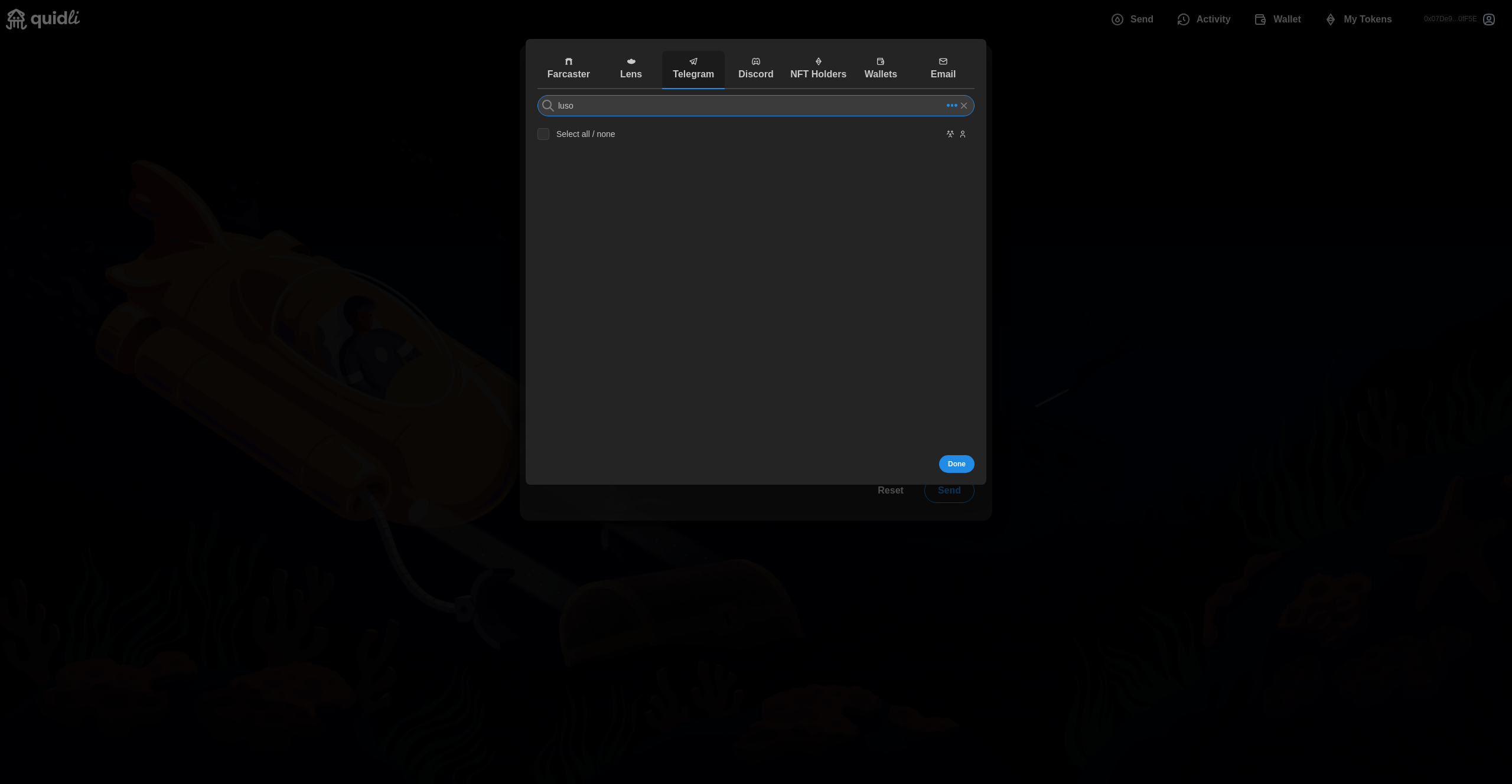
type input "luso"
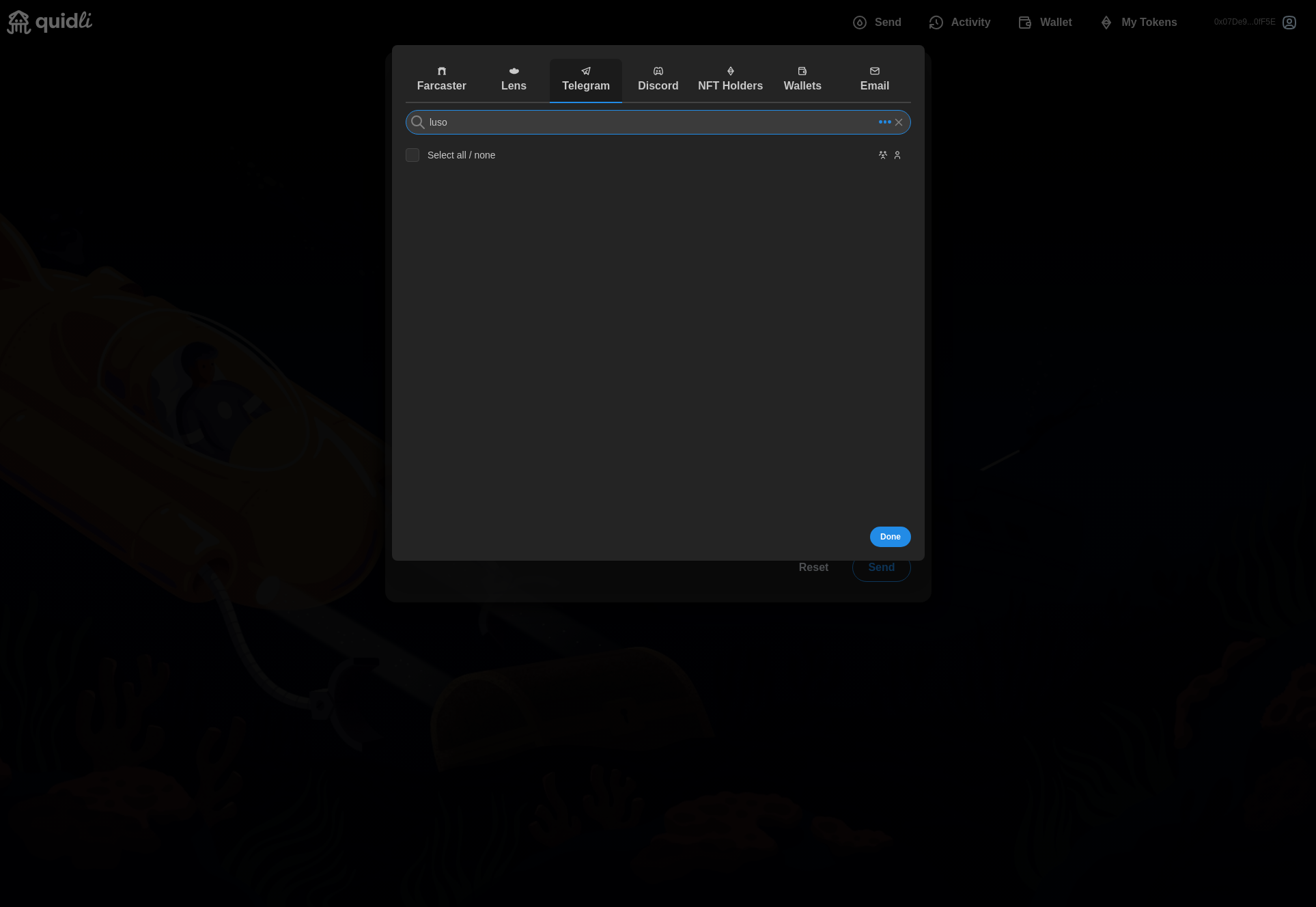
click at [589, 134] on input "luso" at bounding box center [658, 123] width 505 height 25
click at [414, 153] on input "Select all / none" at bounding box center [412, 155] width 13 height 13
click at [414, 154] on input "Select all / none" at bounding box center [412, 155] width 13 height 13
checkbox input "false"
click at [878, 149] on div "luso Select all / none" at bounding box center [658, 471] width 505 height 721
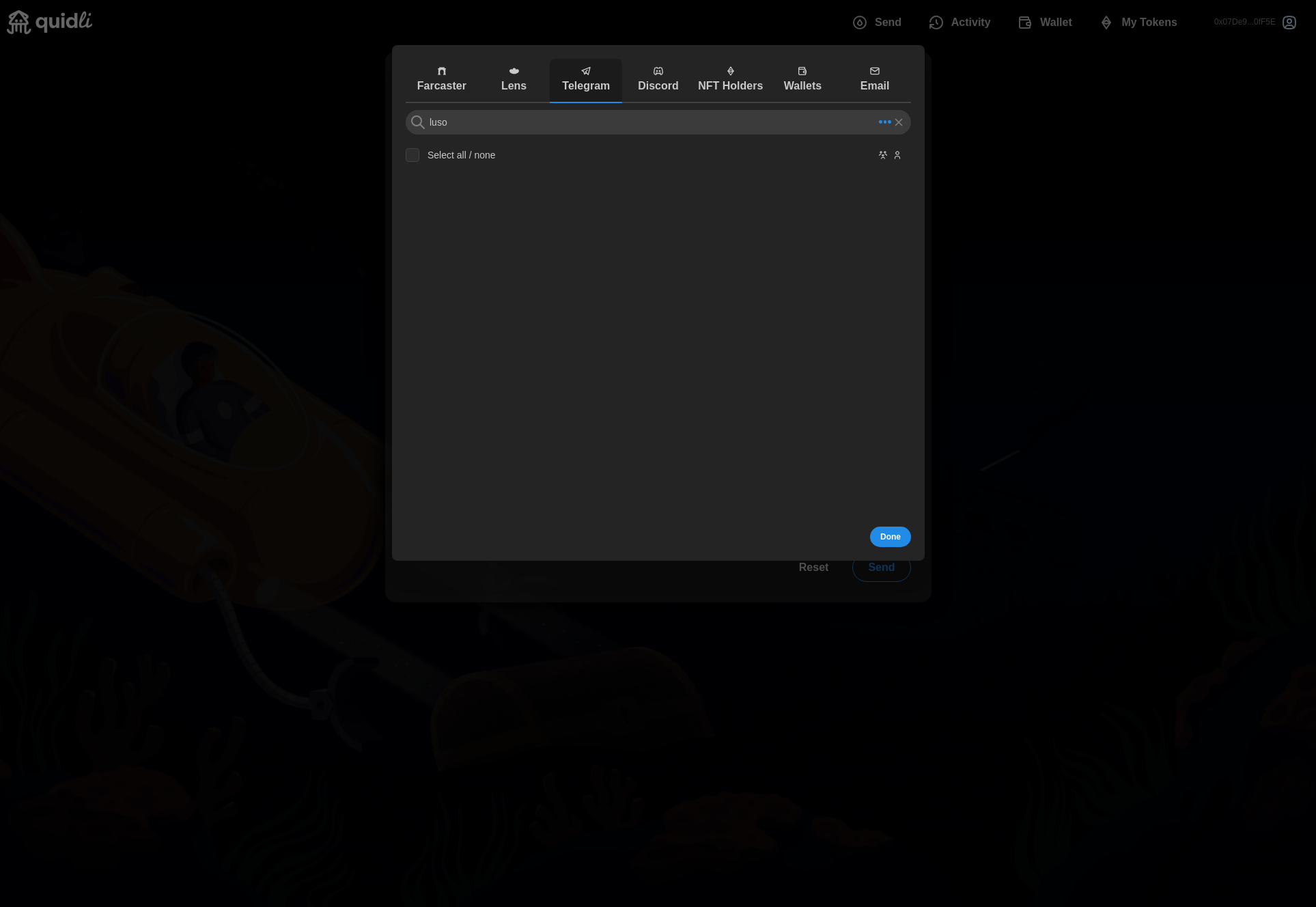
click at [880, 151] on icon "Hide Groups" at bounding box center [883, 154] width 10 height 16
click at [896, 156] on icon "Hide Users" at bounding box center [896, 157] width 5 height 3
click at [888, 158] on icon "Show Groups" at bounding box center [883, 154] width 10 height 16
click at [900, 158] on icon "Show Users" at bounding box center [897, 154] width 10 height 16
click at [727, 124] on input "luso" at bounding box center [658, 123] width 505 height 25
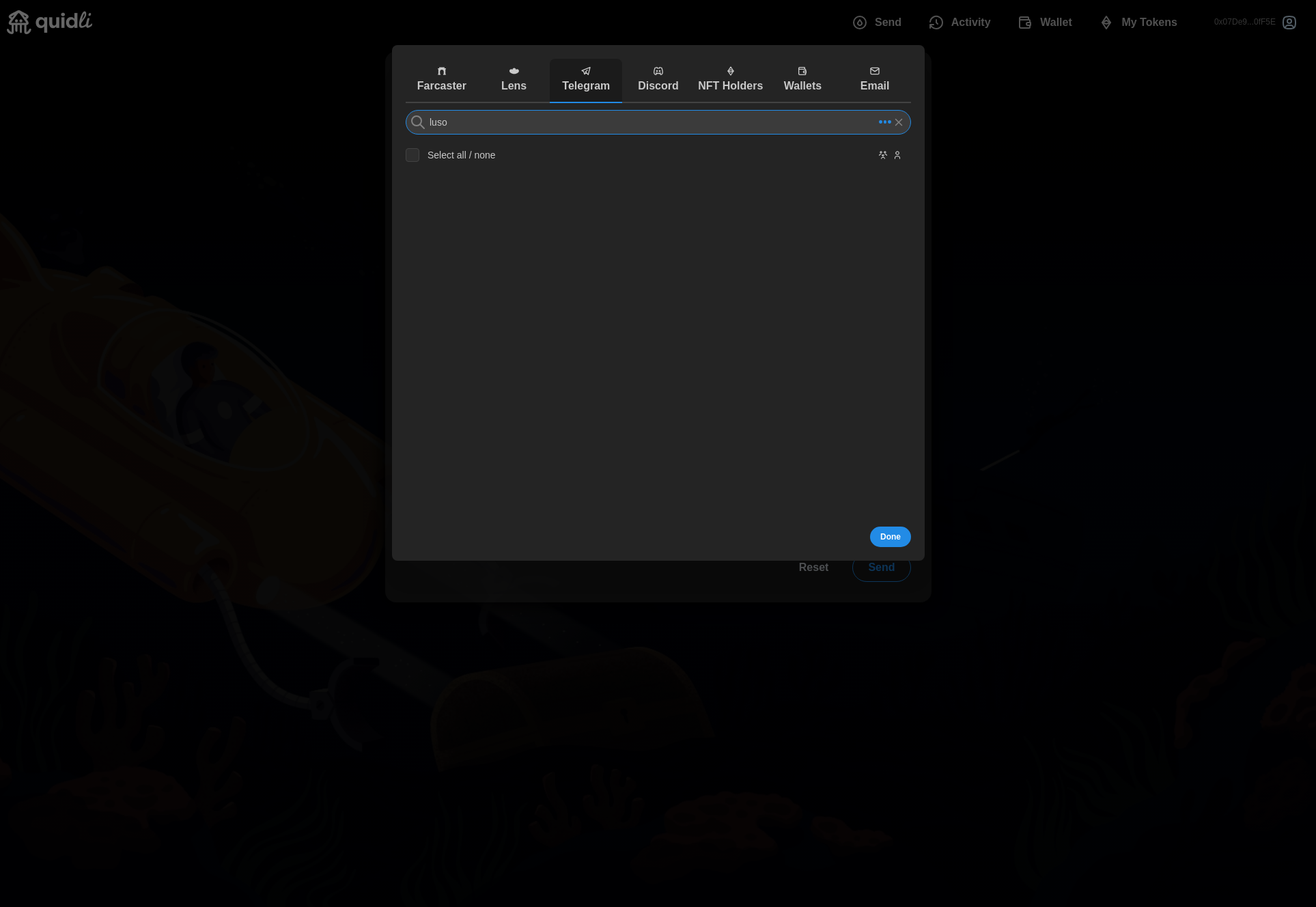
click at [727, 124] on input "luso" at bounding box center [658, 123] width 505 height 25
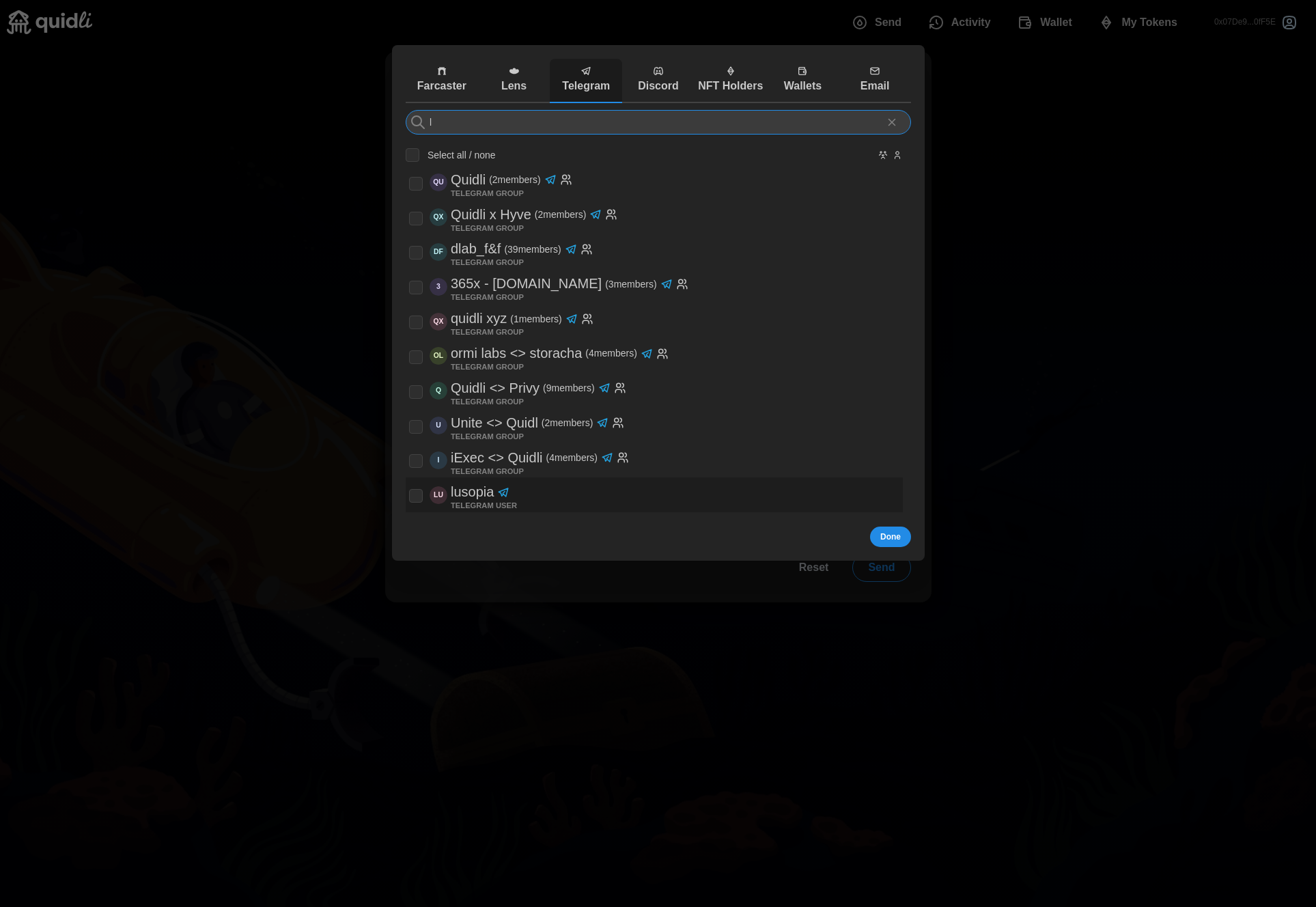
type input "l"
click at [586, 481] on div "LU lusopia TELEGRAM USER" at bounding box center [655, 495] width 491 height 28
checkbox input "true"
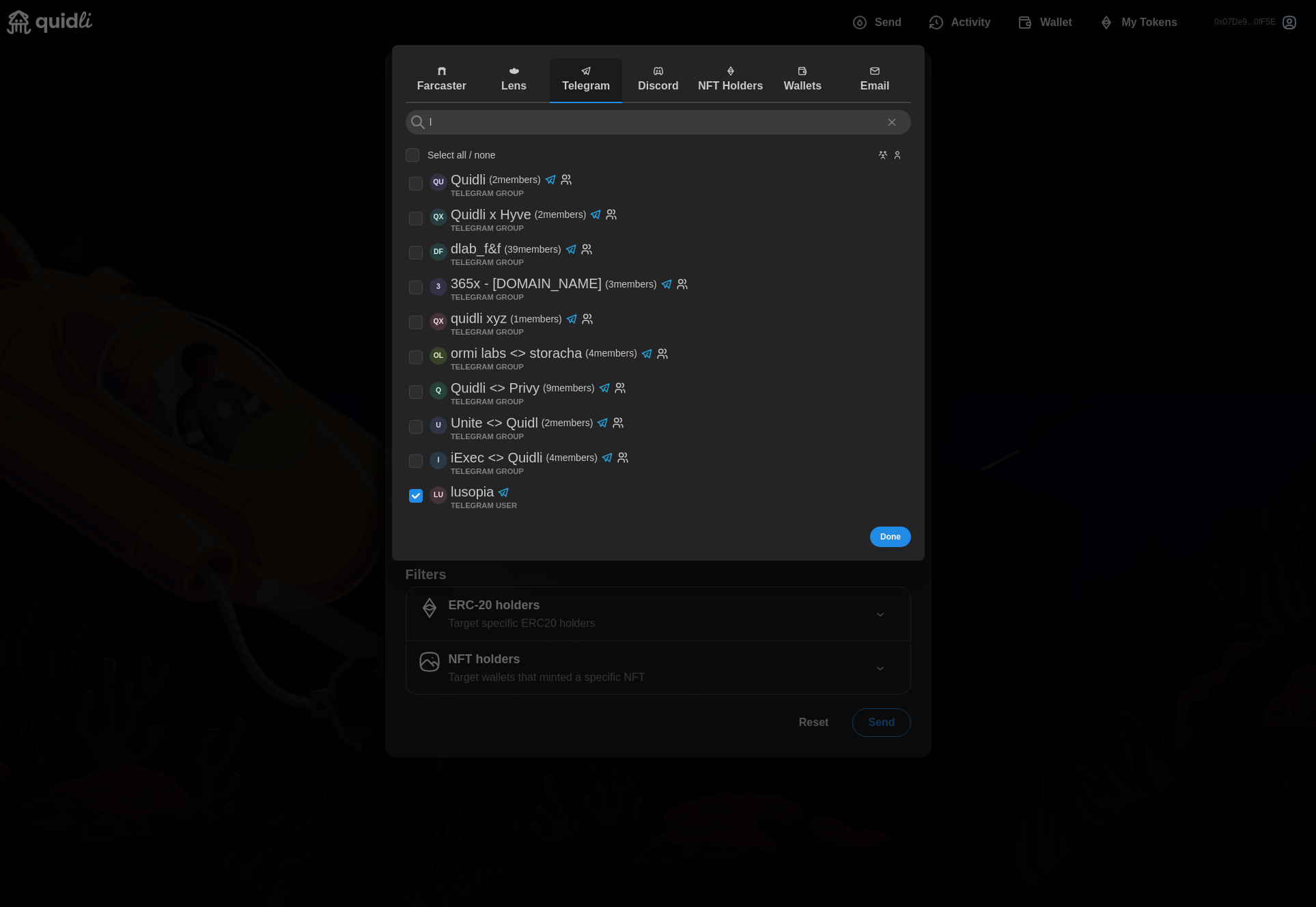
click at [899, 539] on span "Done" at bounding box center [890, 537] width 20 height 19
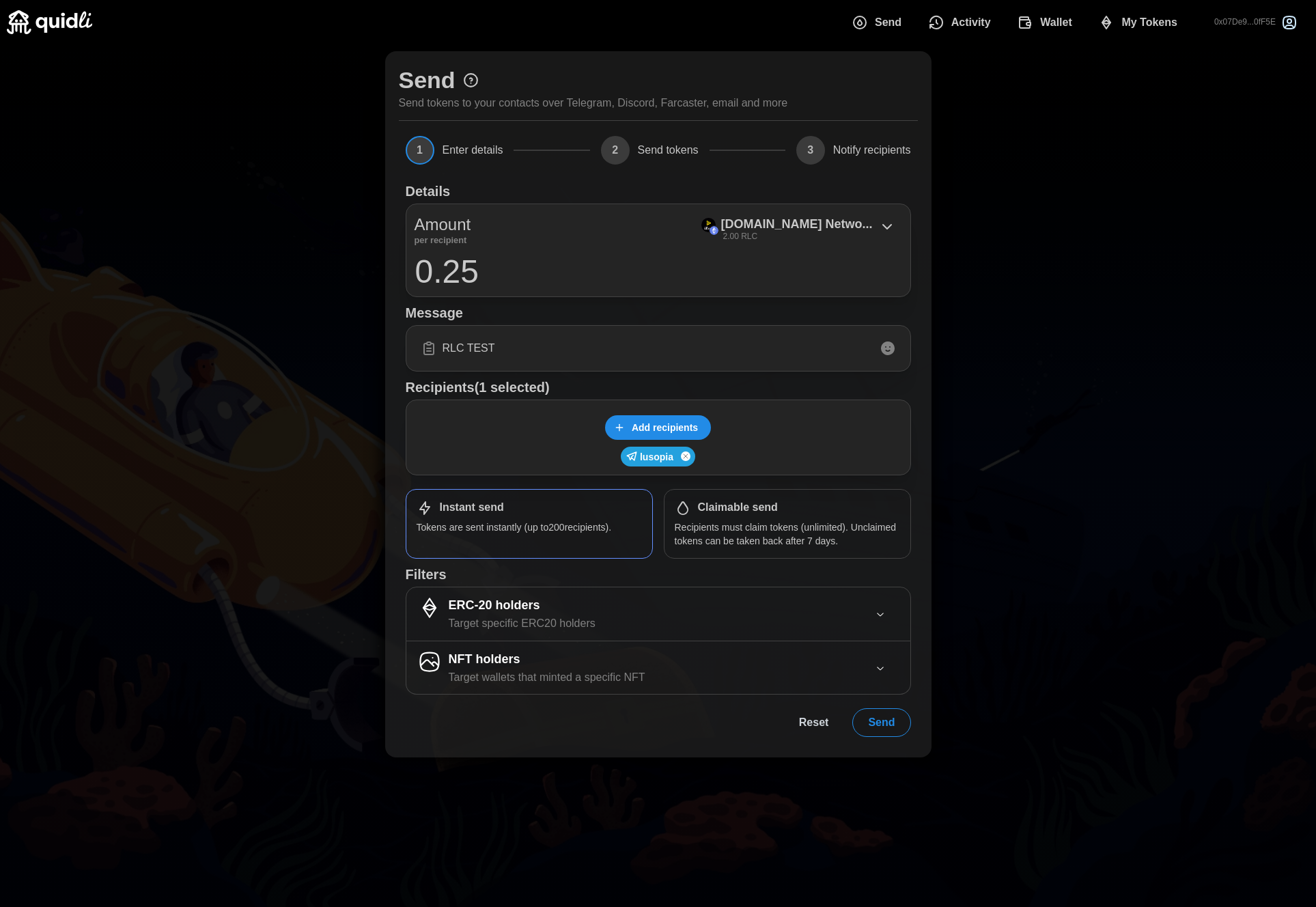
click at [888, 711] on span "Send" at bounding box center [882, 723] width 27 height 28
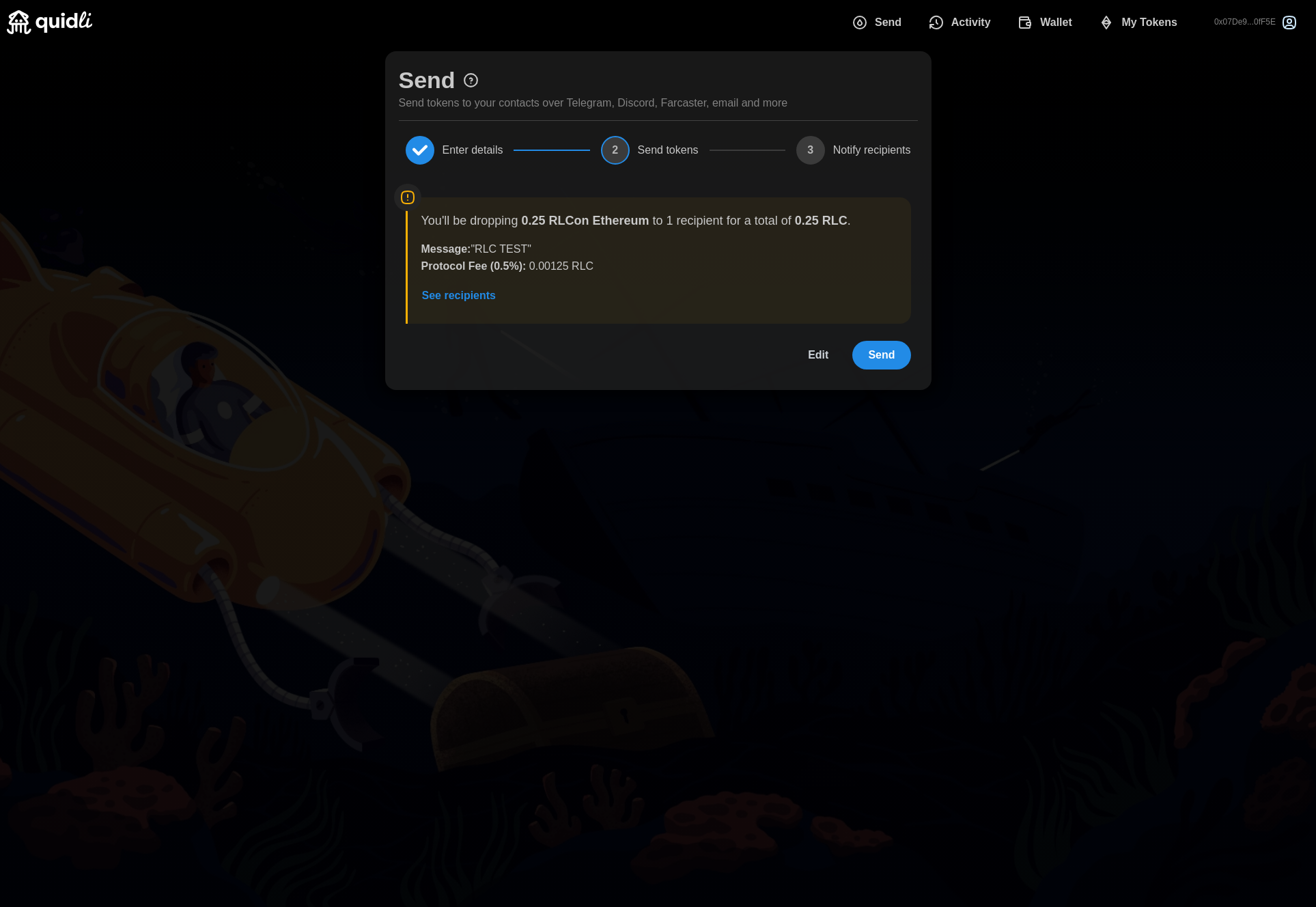
click at [886, 358] on span "Send" at bounding box center [882, 355] width 27 height 28
